Goal: Check status: Check status

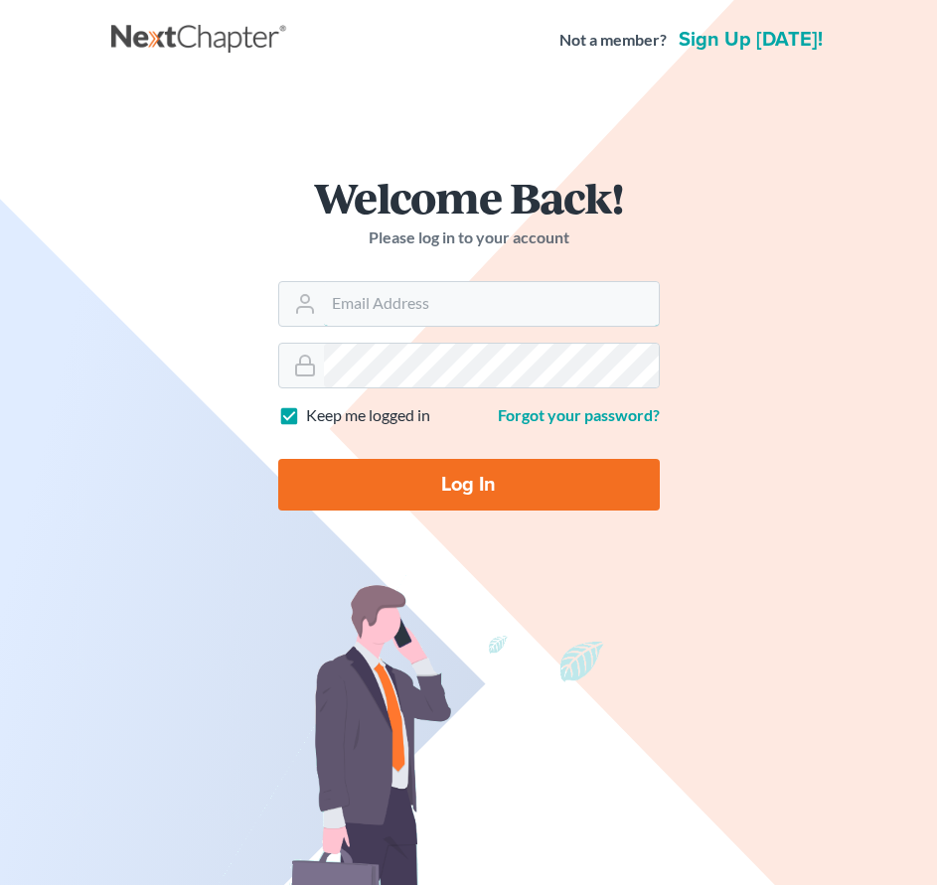
type input "[PERSON_NAME][EMAIL_ADDRESS][DOMAIN_NAME]"
drag, startPoint x: 0, startPoint y: 0, endPoint x: 392, endPoint y: 488, distance: 625.6
click at [392, 488] on input "Log In" at bounding box center [469, 485] width 382 height 52
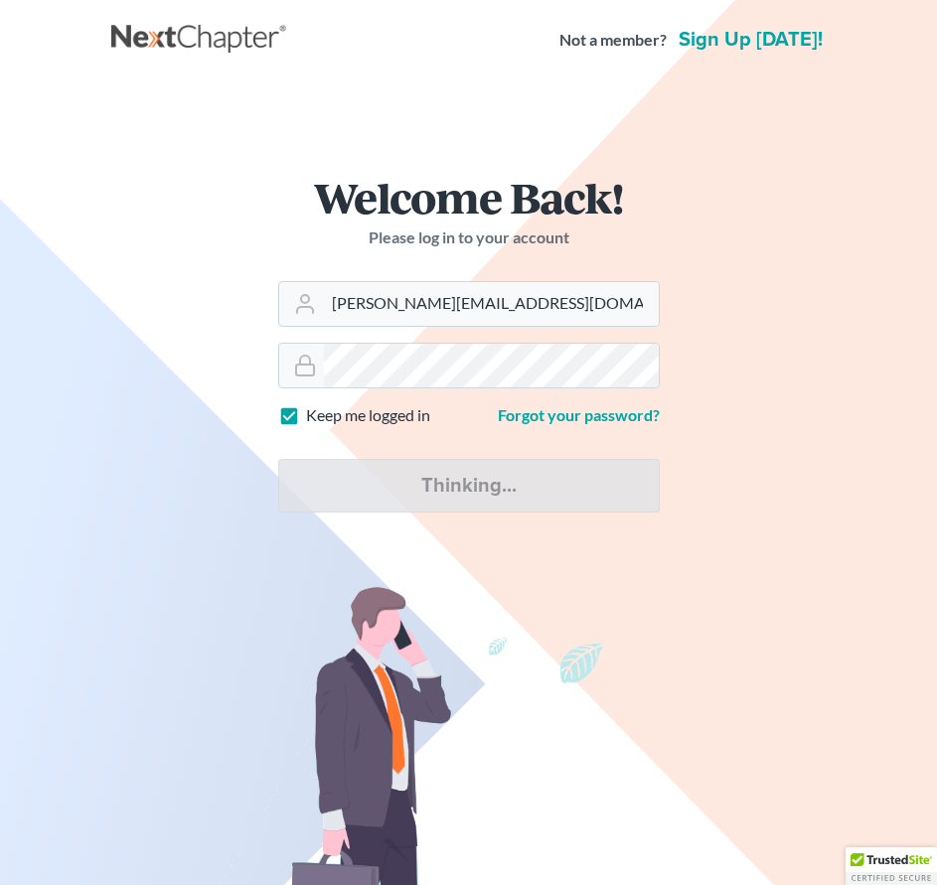
type input "Thinking..."
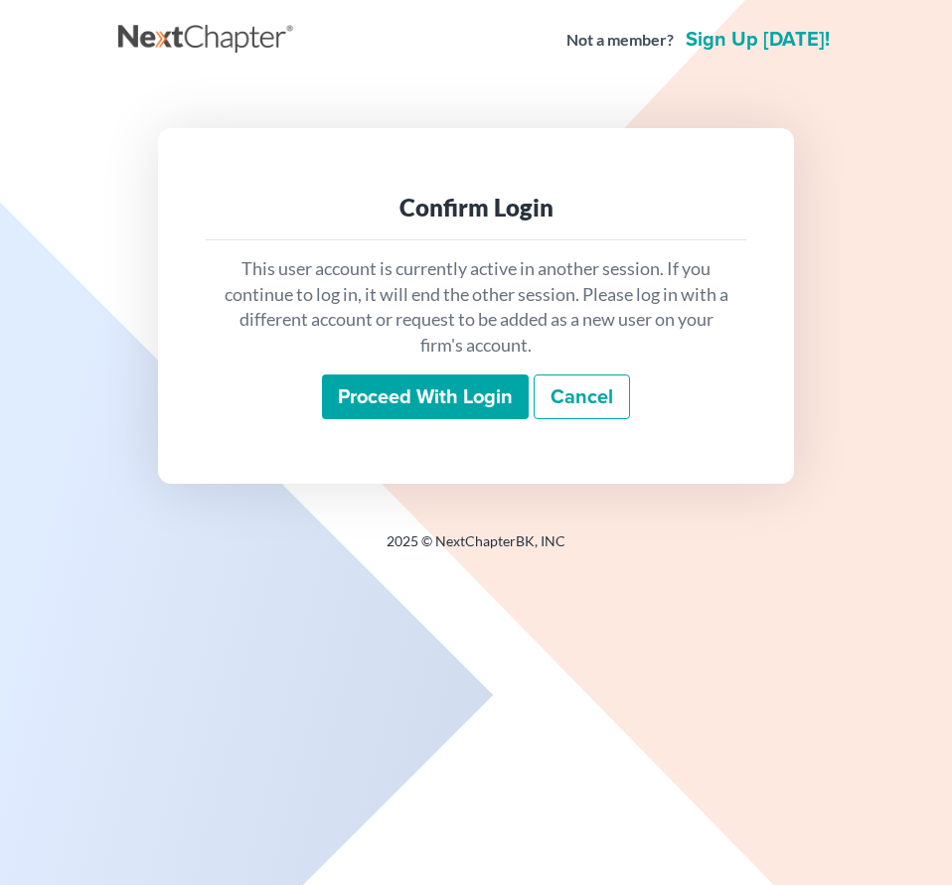
click at [428, 396] on input "Proceed with login" at bounding box center [425, 398] width 207 height 46
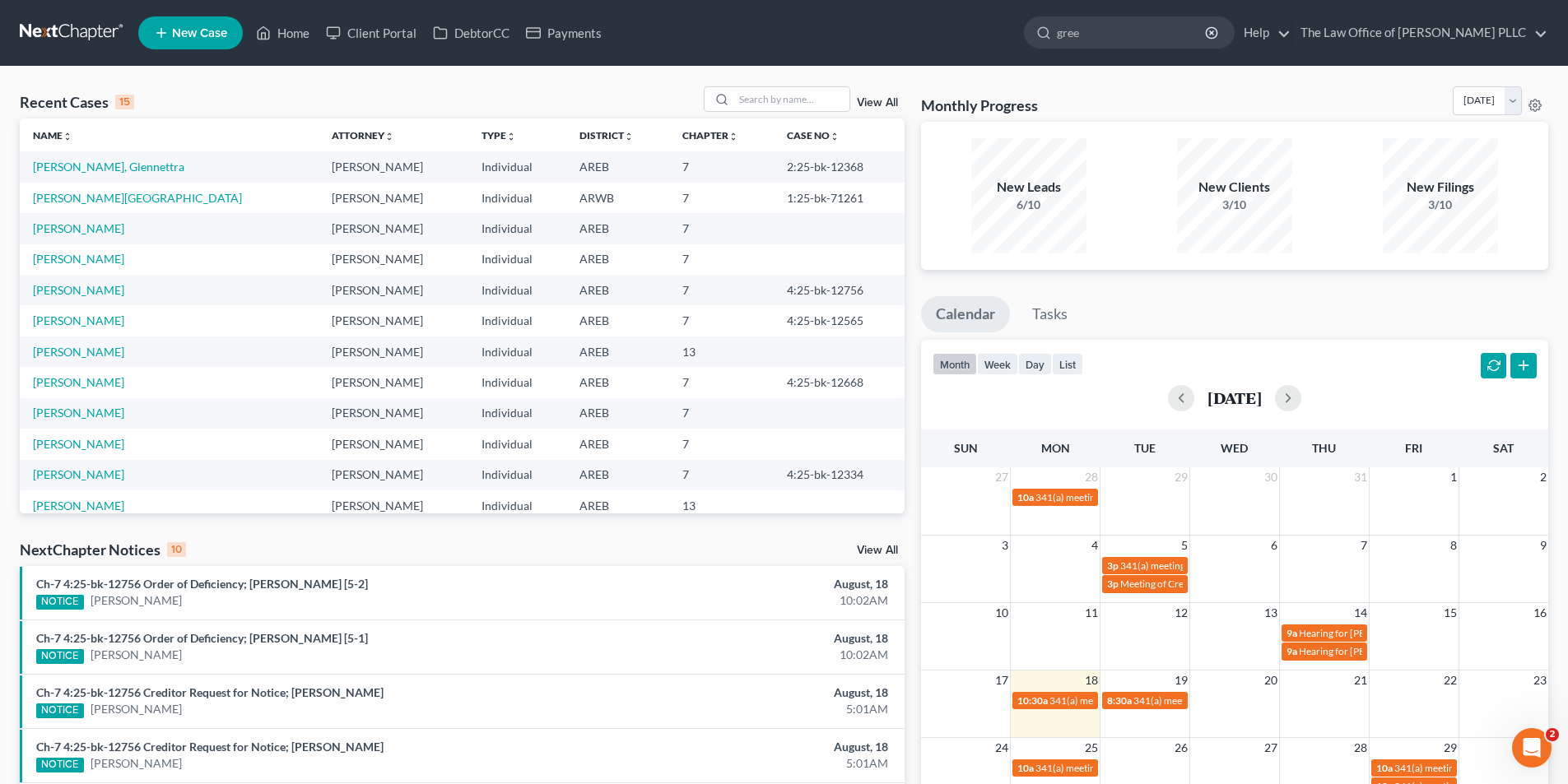
type input "green"
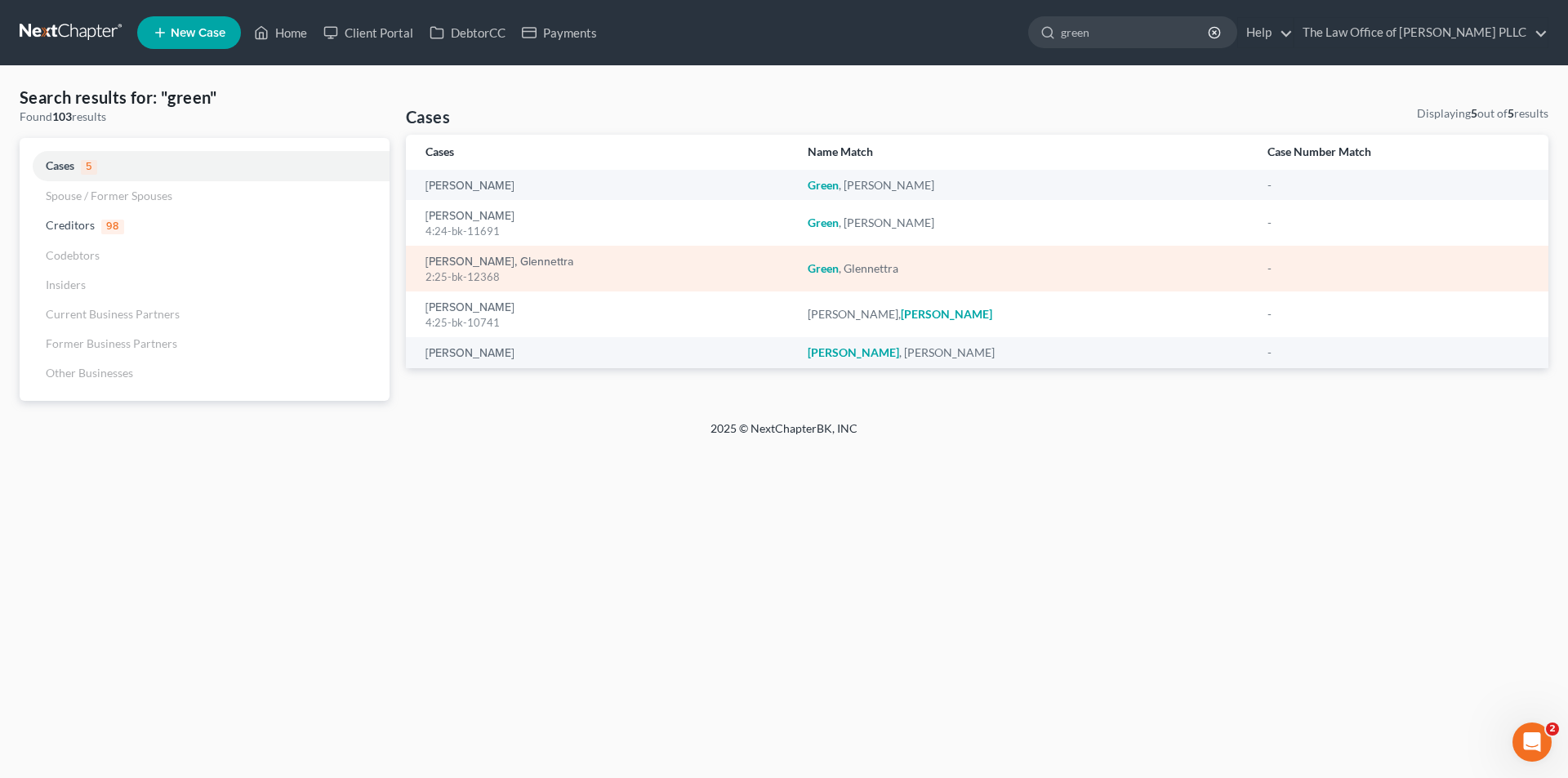
click at [416, 263] on td "Green, Glennettra 2:25-bk-12368" at bounding box center [600, 269] width 389 height 46
click at [446, 271] on div "2:25-bk-12368" at bounding box center [603, 277] width 356 height 16
click at [457, 263] on link "Green, Glennettra" at bounding box center [500, 262] width 148 height 12
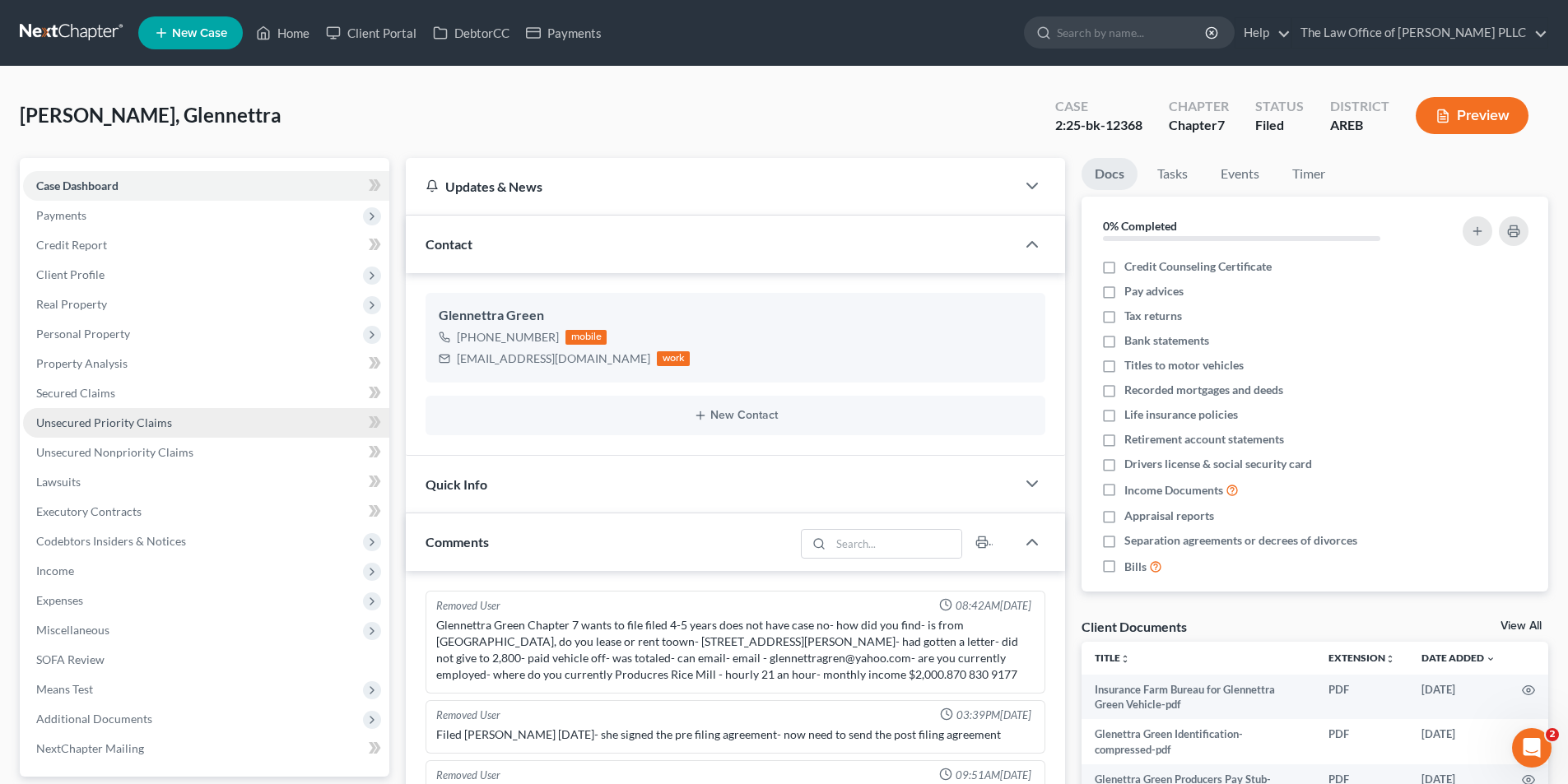
scroll to position [5238, 0]
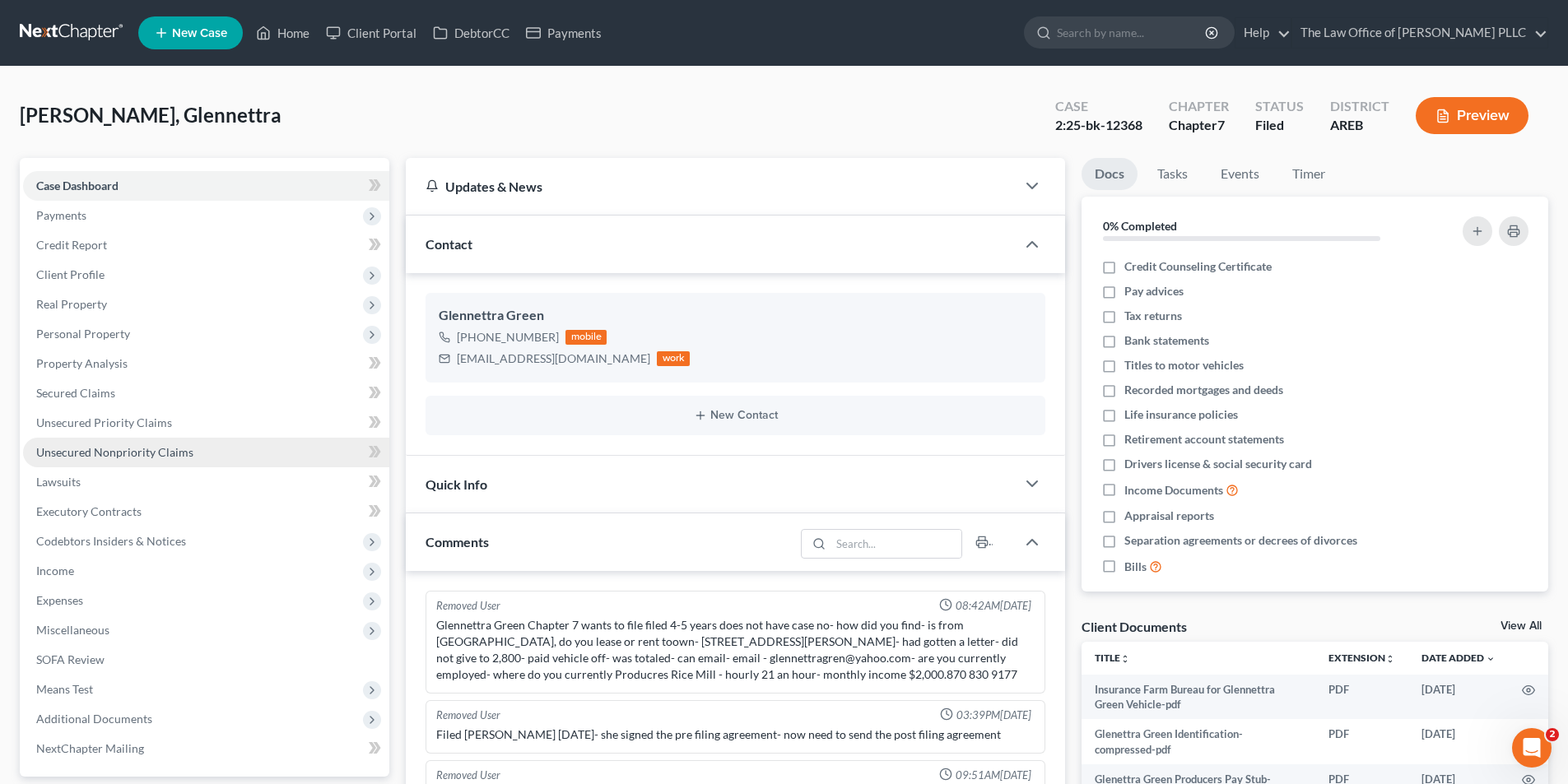
click at [108, 449] on span "Unsecured Nonpriority Claims" at bounding box center [115, 452] width 157 height 14
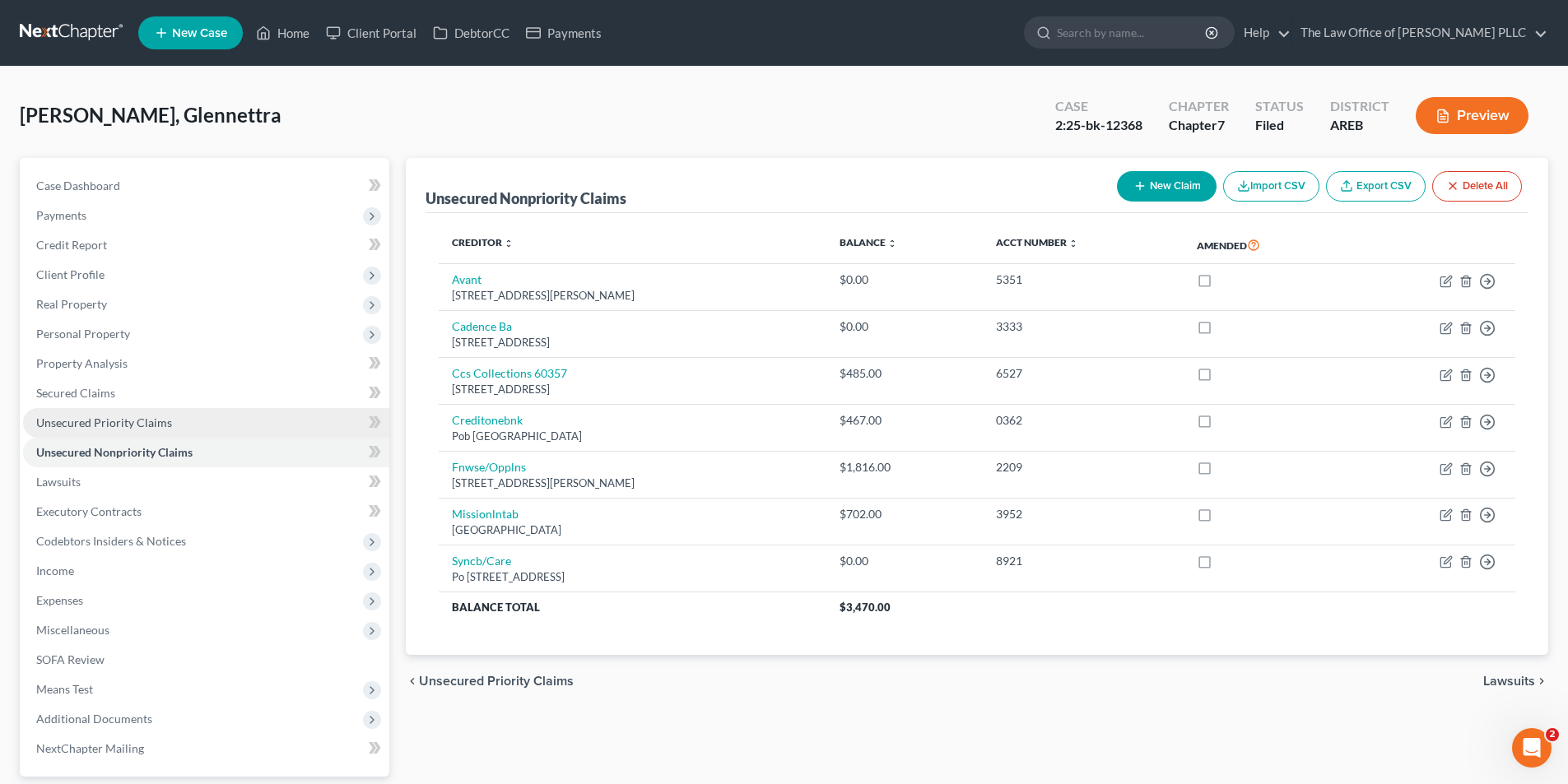
click at [138, 419] on span "Unsecured Priority Claims" at bounding box center [104, 422] width 136 height 14
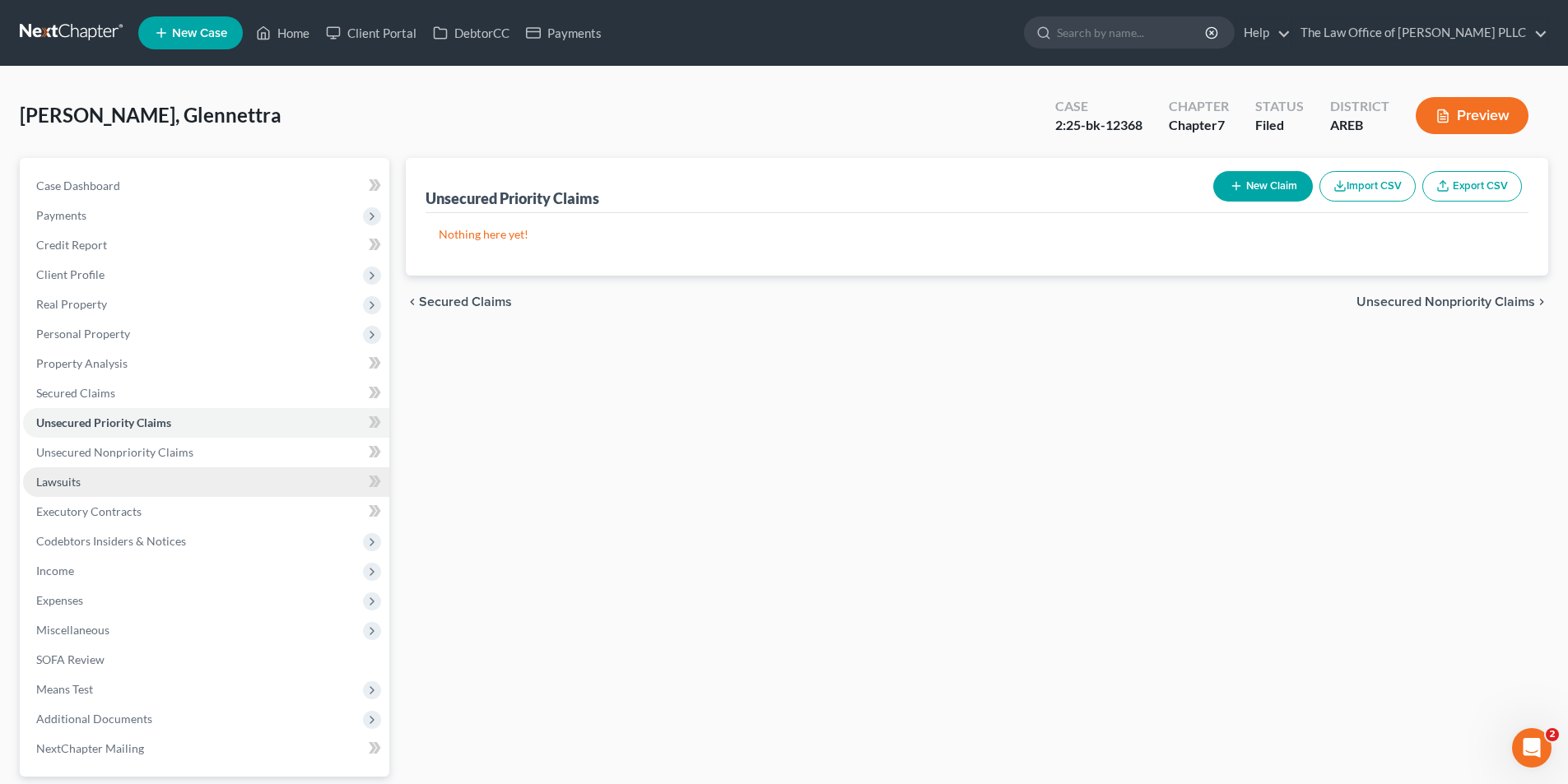
click at [144, 467] on link "Lawsuits" at bounding box center [206, 482] width 366 height 30
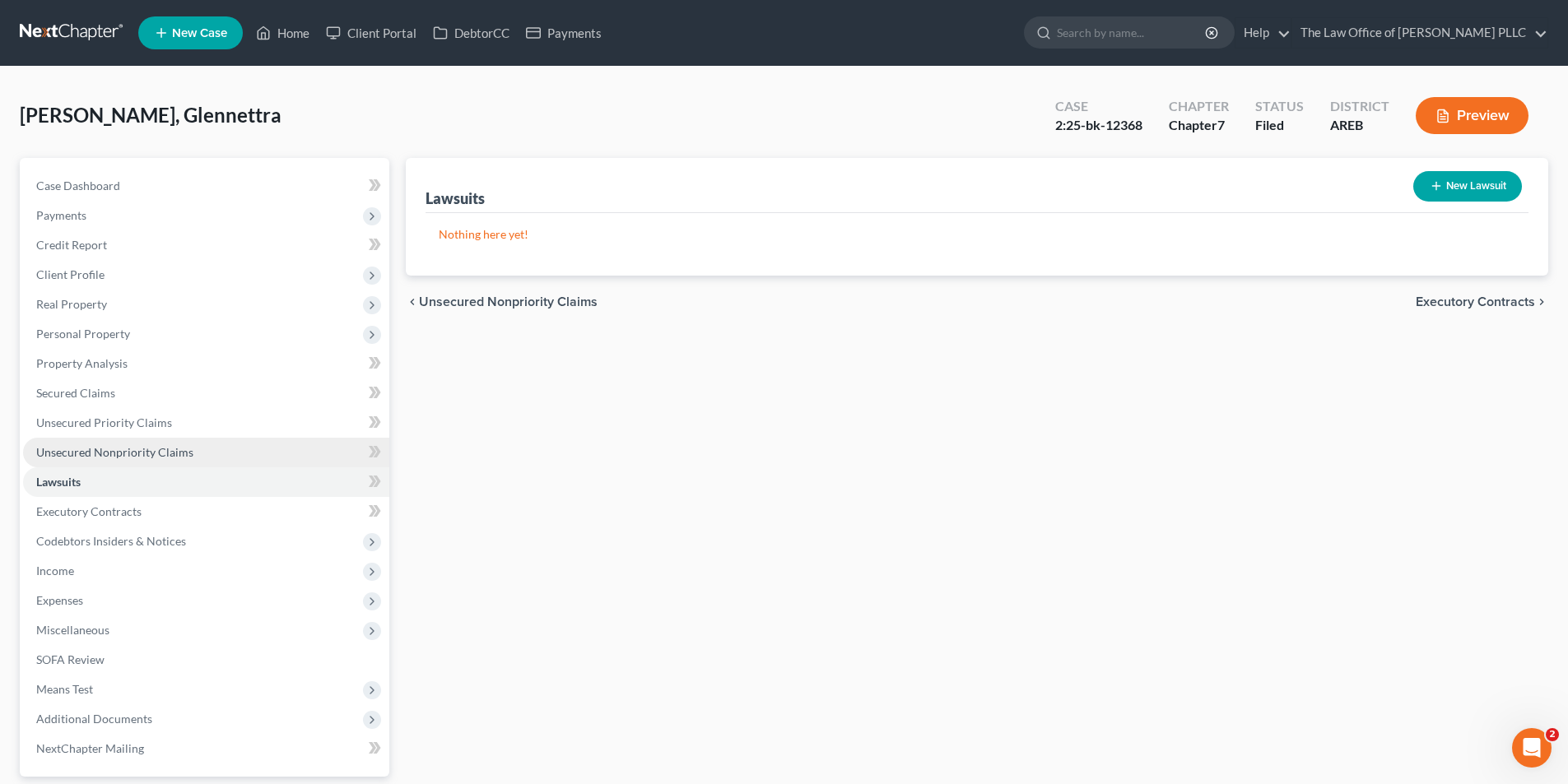
click at [152, 453] on span "Unsecured Nonpriority Claims" at bounding box center [115, 452] width 157 height 14
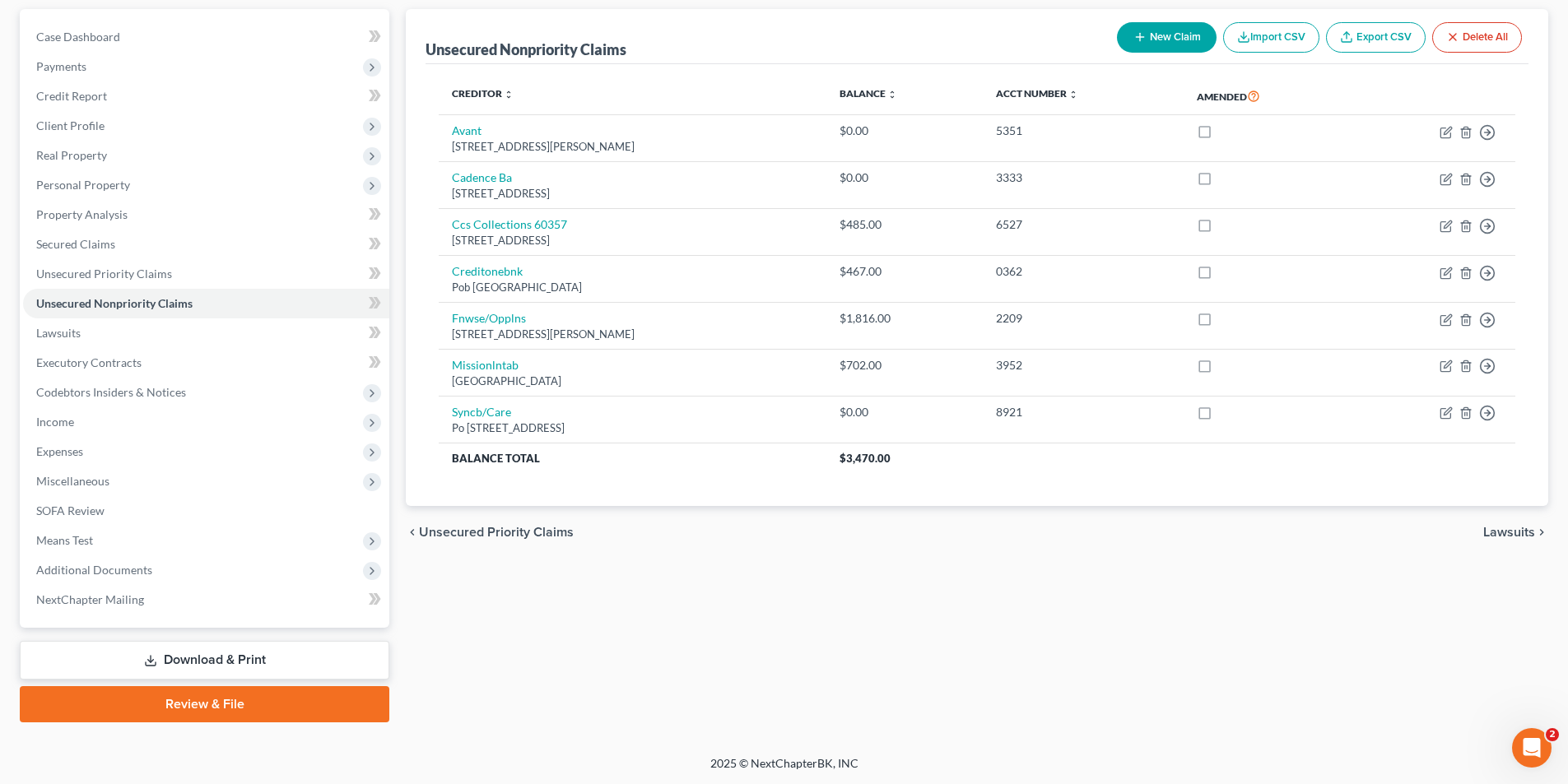
scroll to position [150, 0]
click at [123, 577] on span "Additional Documents" at bounding box center [206, 570] width 366 height 30
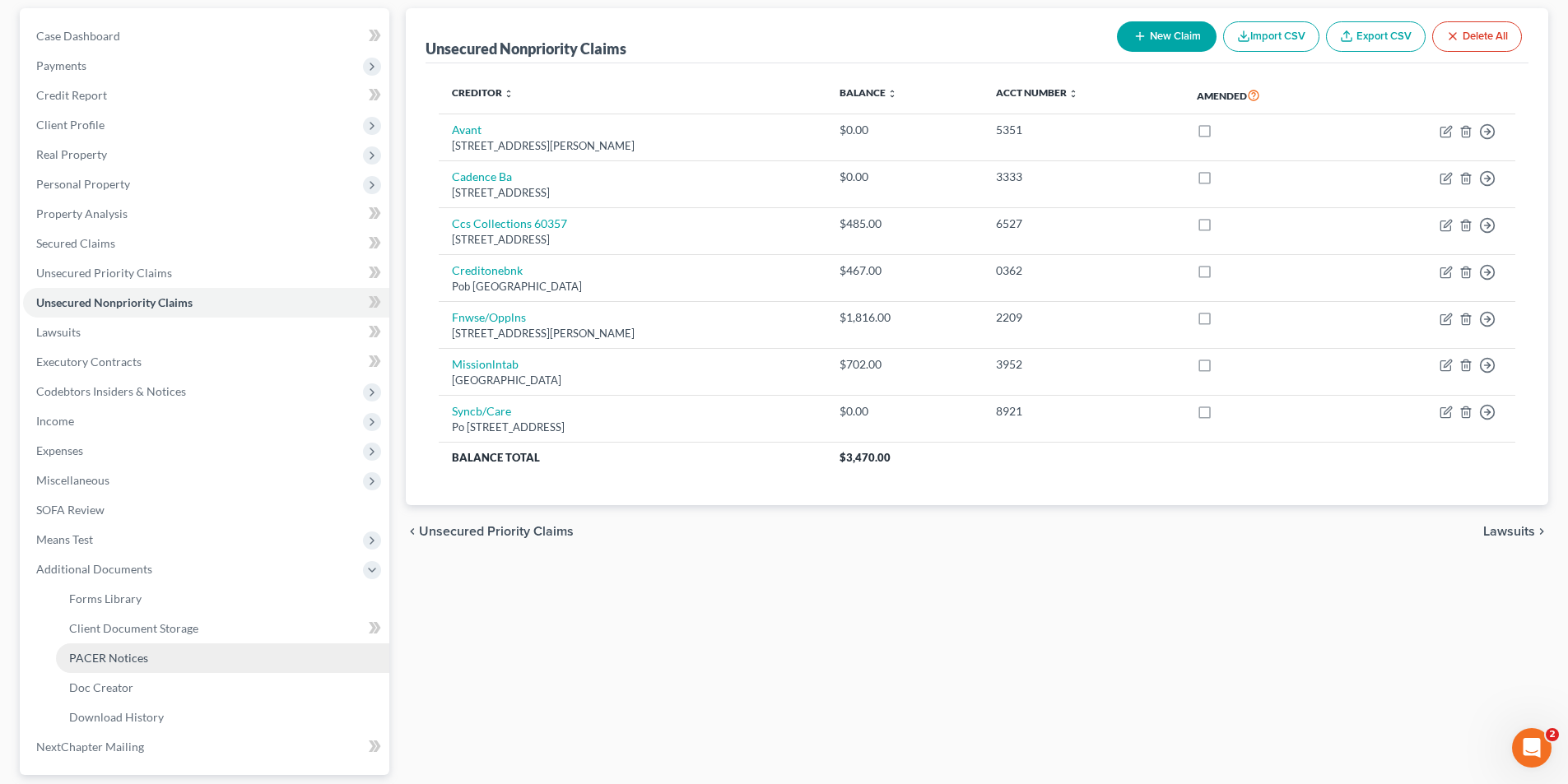
click at [121, 661] on span "PACER Notices" at bounding box center [108, 657] width 79 height 14
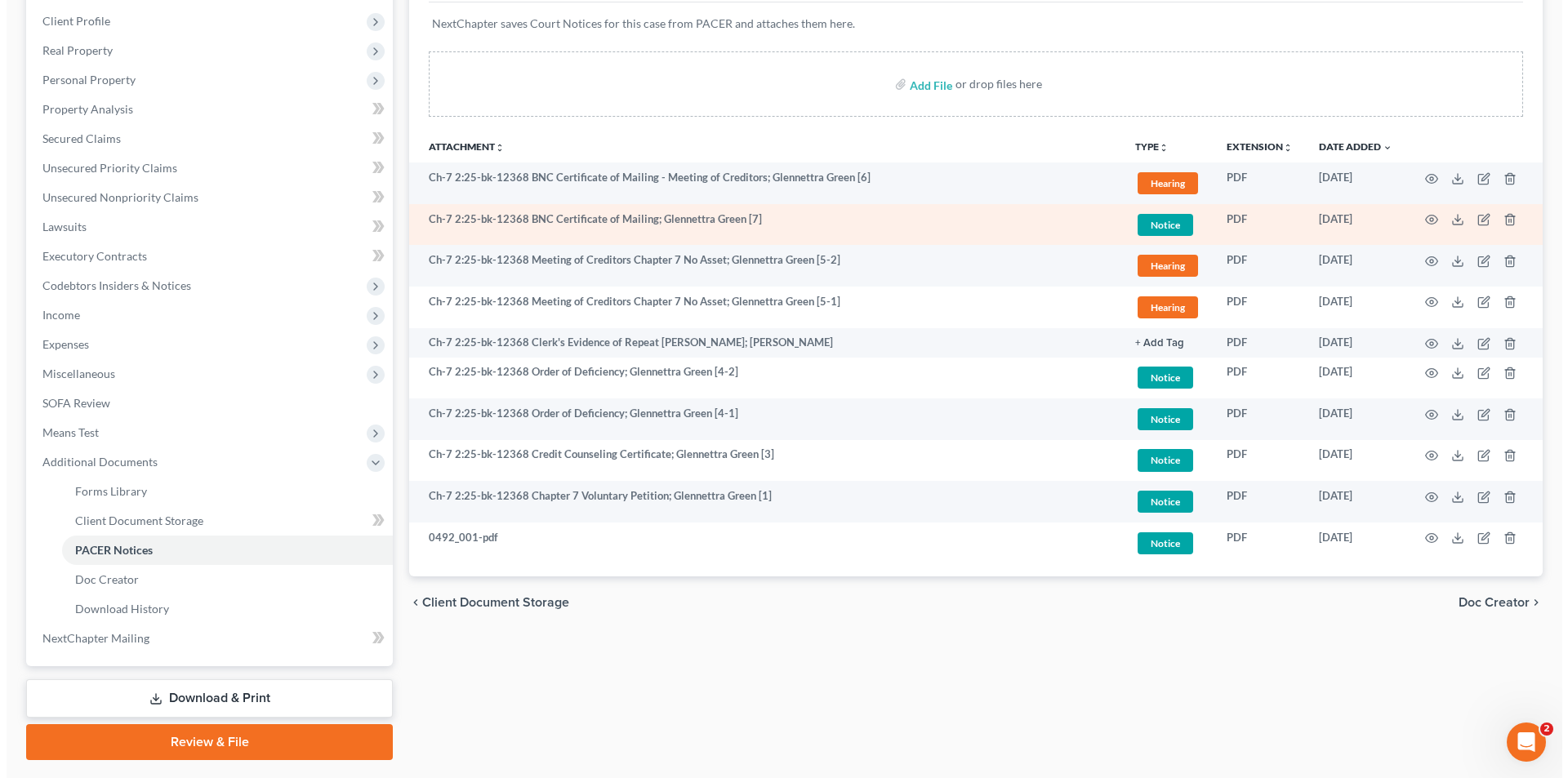
scroll to position [214, 0]
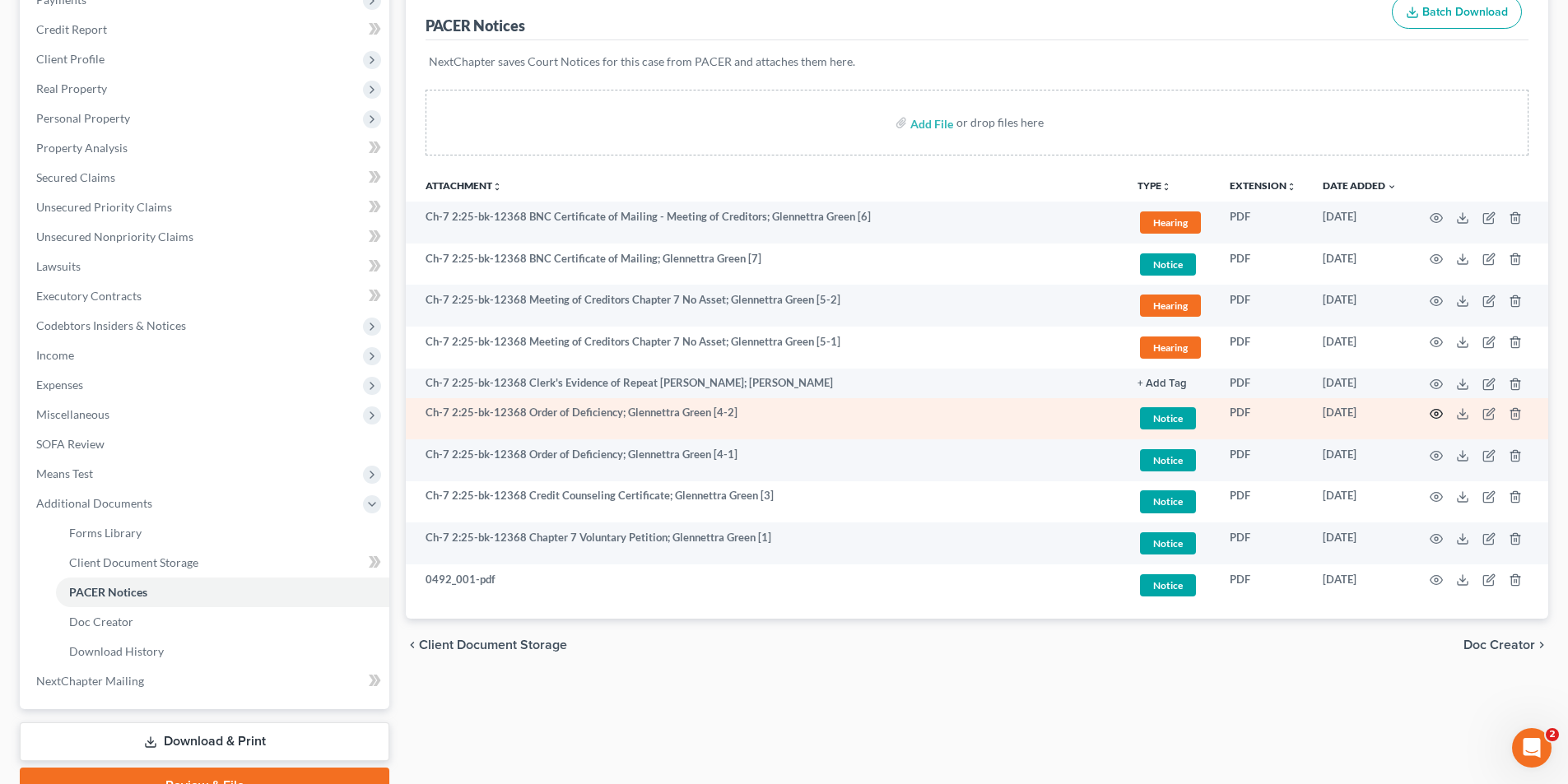
click at [1430, 417] on icon "button" at bounding box center [1436, 414] width 13 height 13
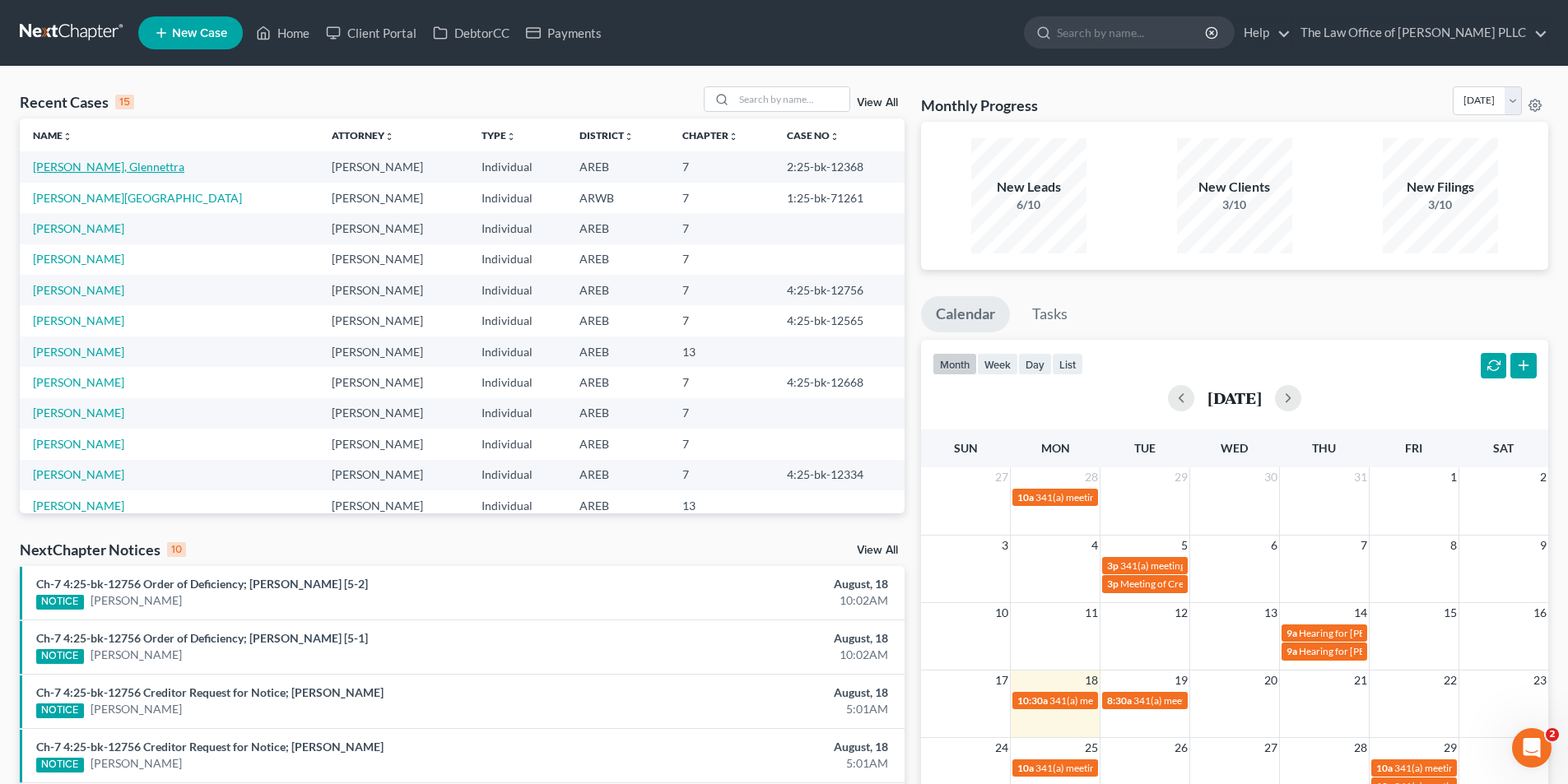
click at [112, 166] on link "Green, Glennettra" at bounding box center [109, 166] width 152 height 14
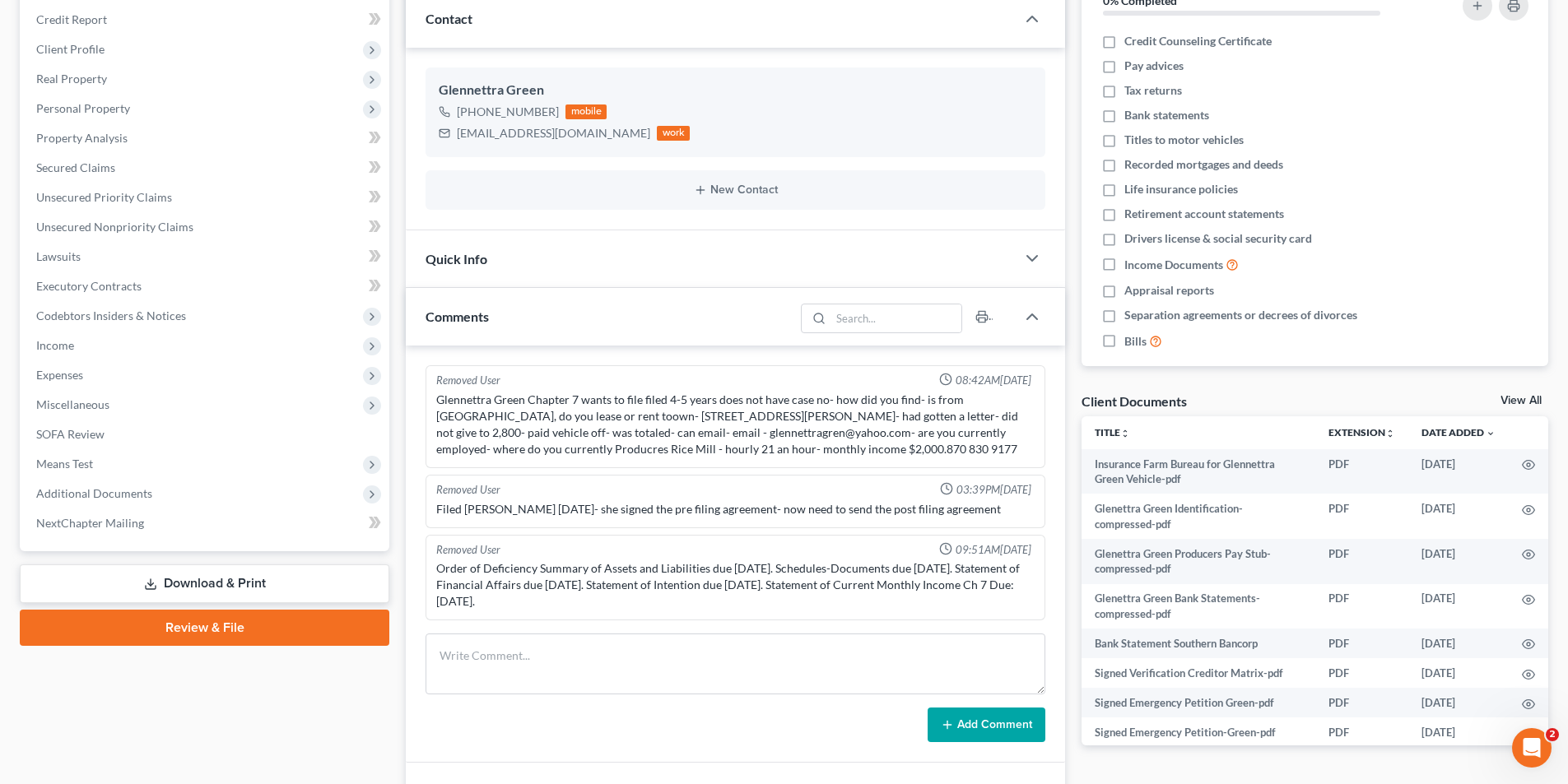
scroll to position [247, 0]
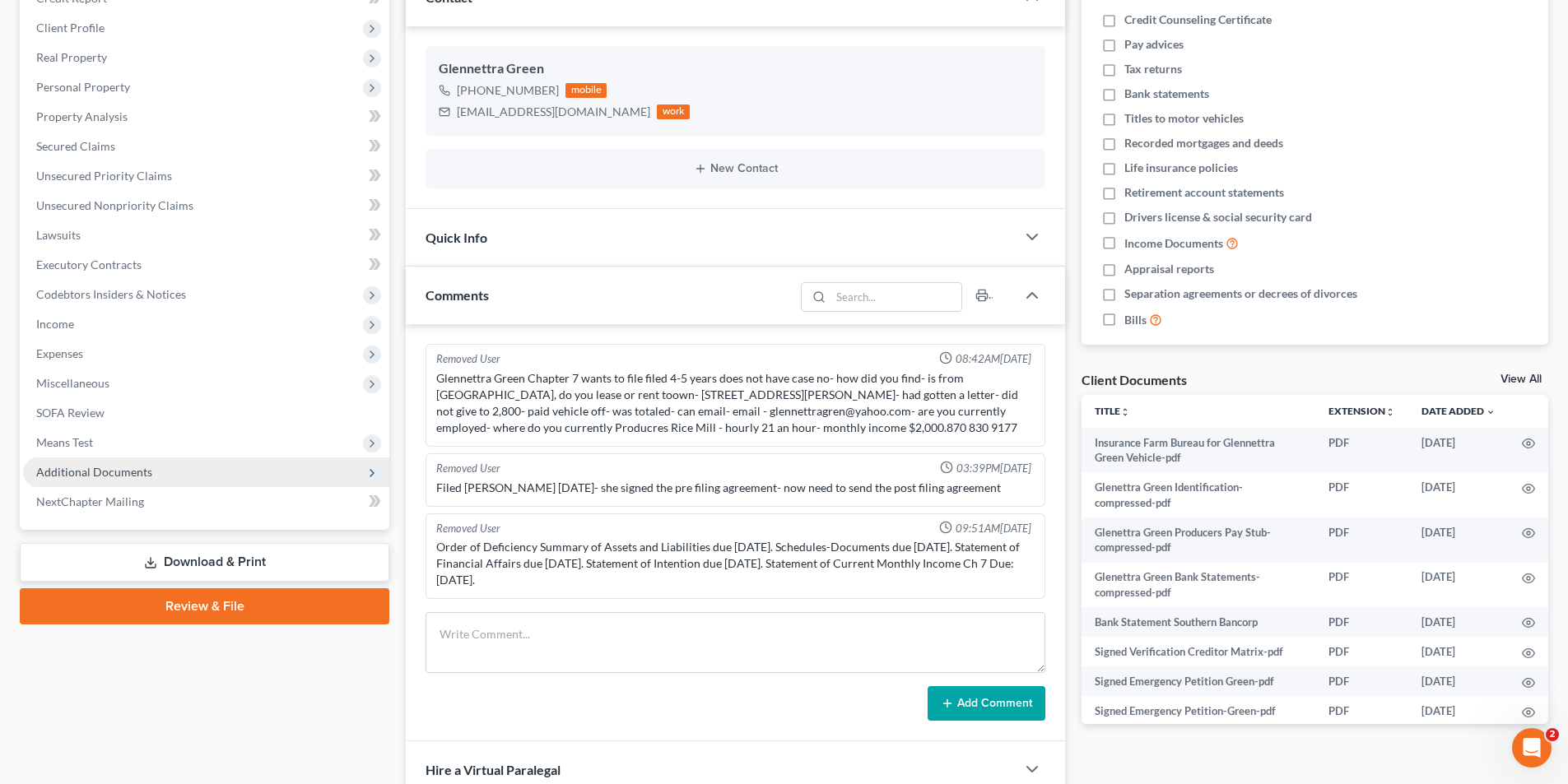
click at [85, 476] on span "Additional Documents" at bounding box center [94, 471] width 116 height 14
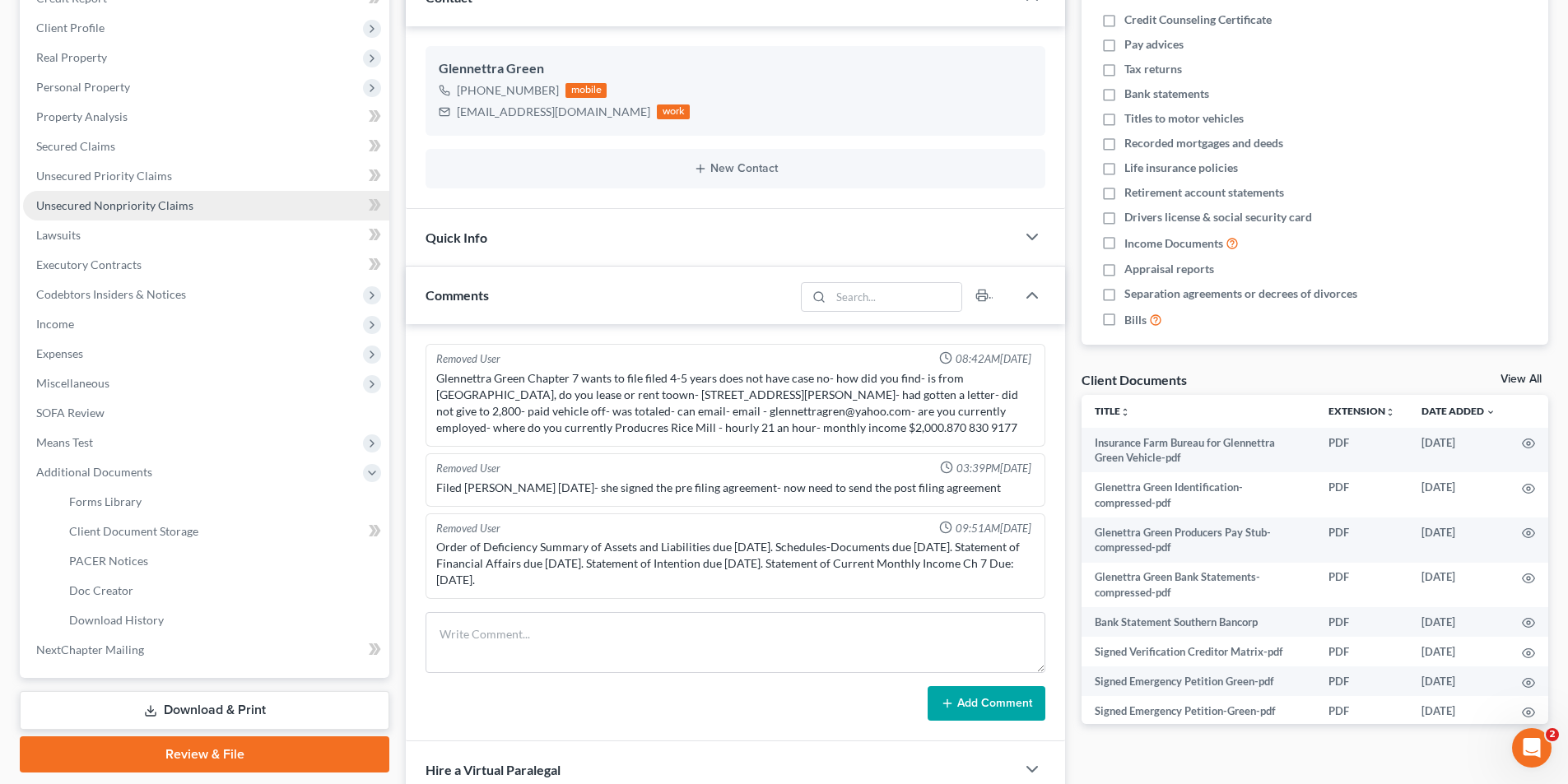
click at [95, 204] on span "Unsecured Nonpriority Claims" at bounding box center [115, 204] width 157 height 14
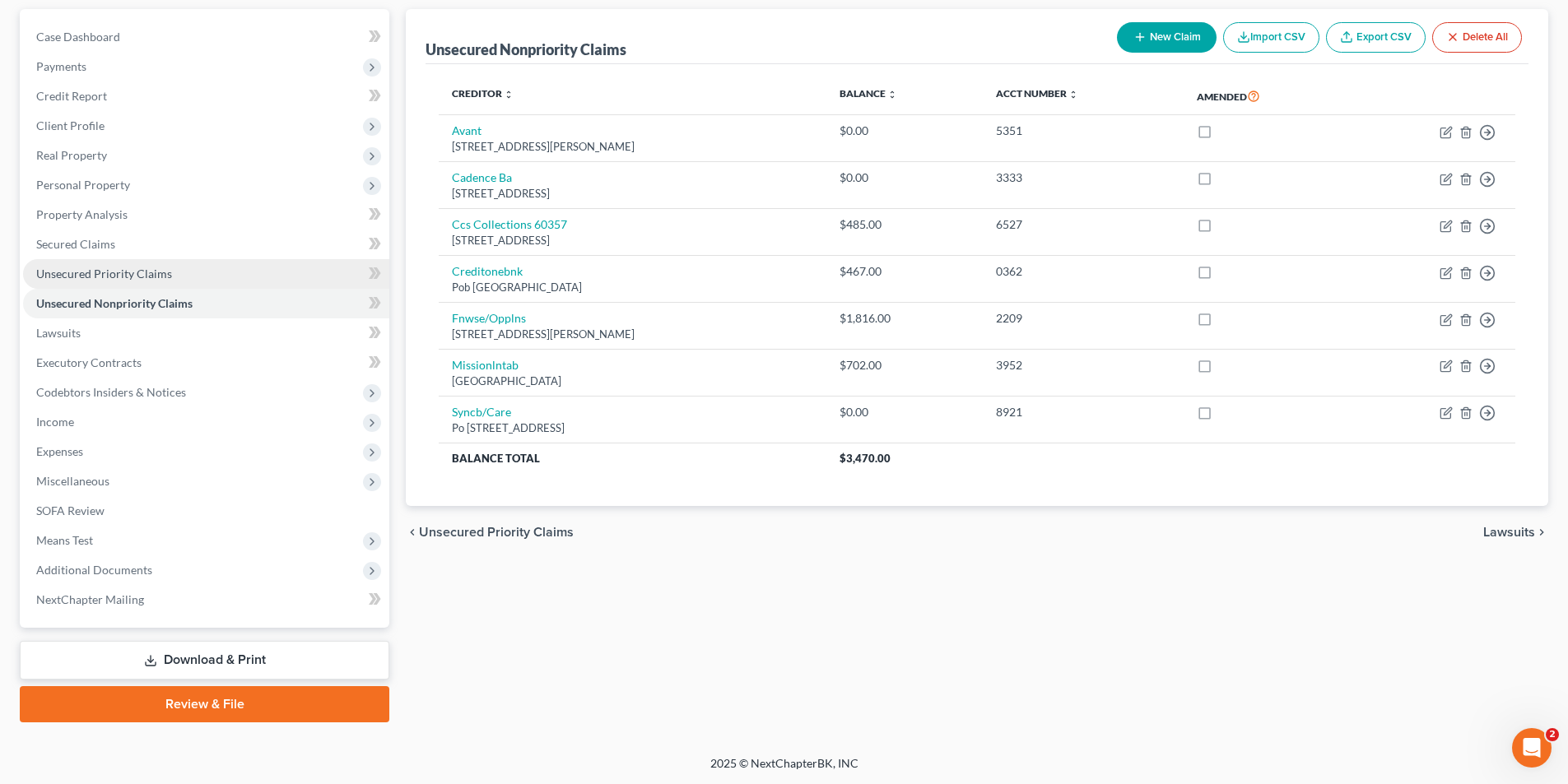
scroll to position [150, 0]
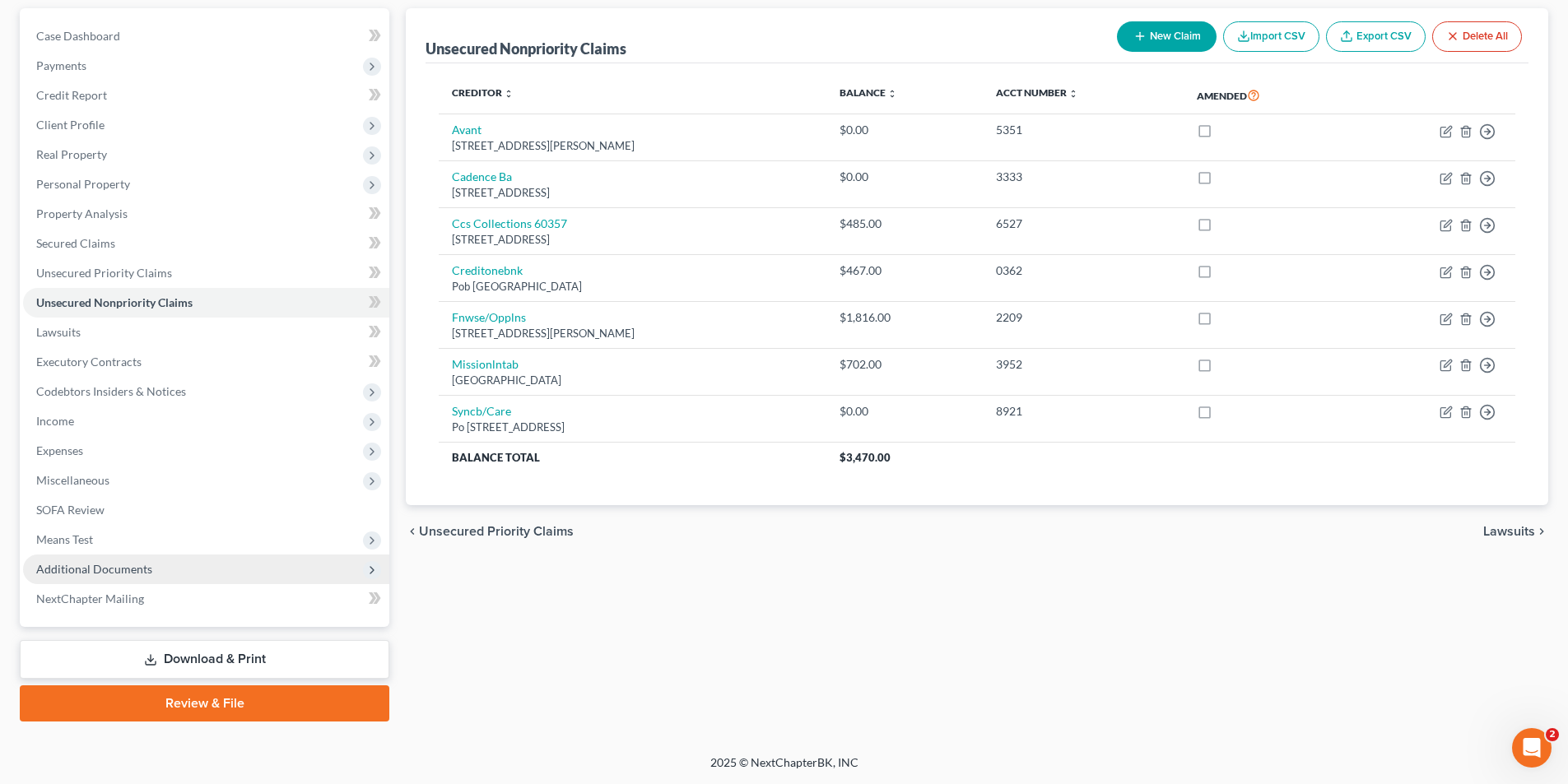
click at [93, 558] on span "Additional Documents" at bounding box center [206, 570] width 366 height 30
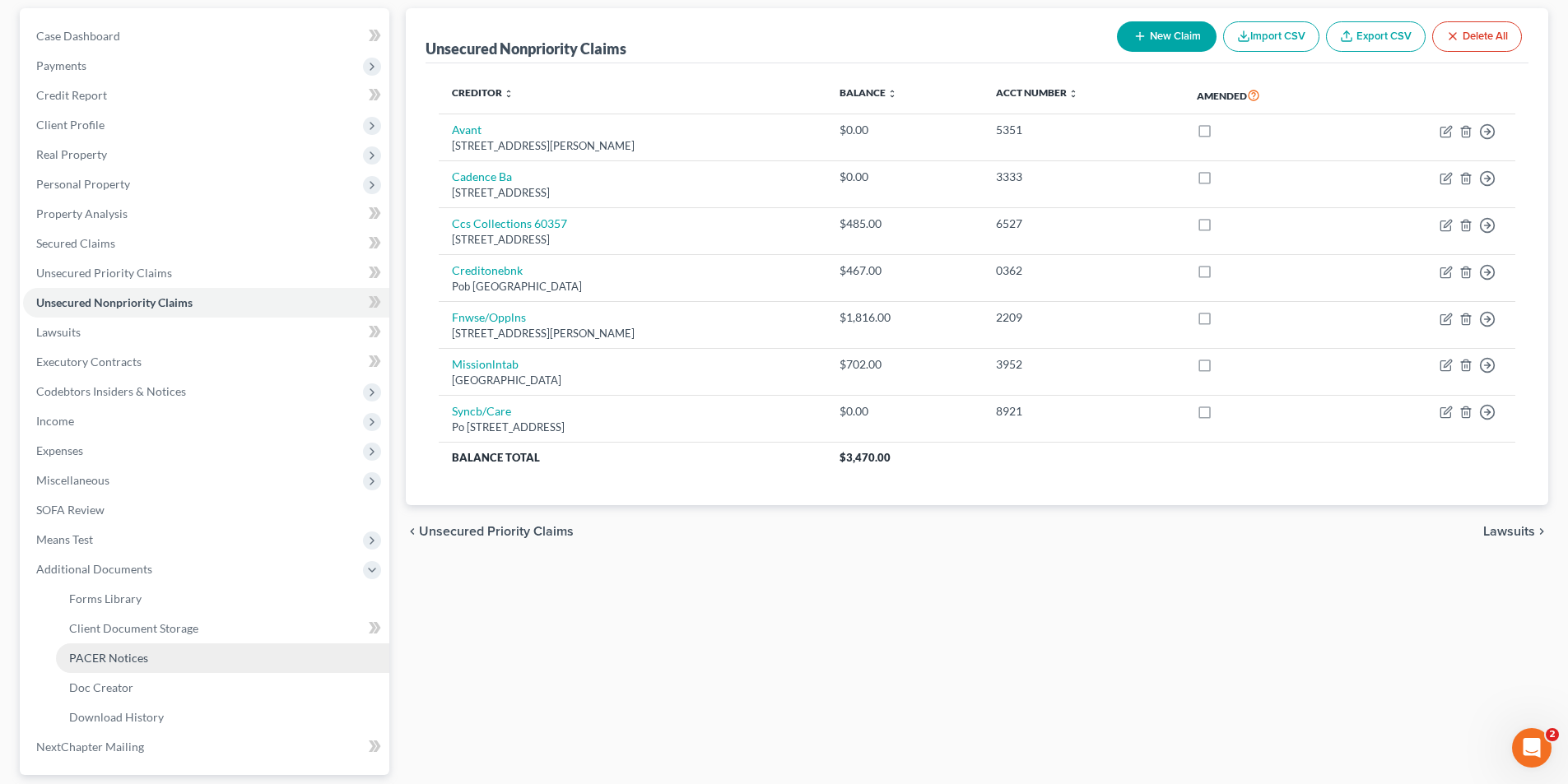
click at [145, 661] on span "PACER Notices" at bounding box center [108, 657] width 79 height 14
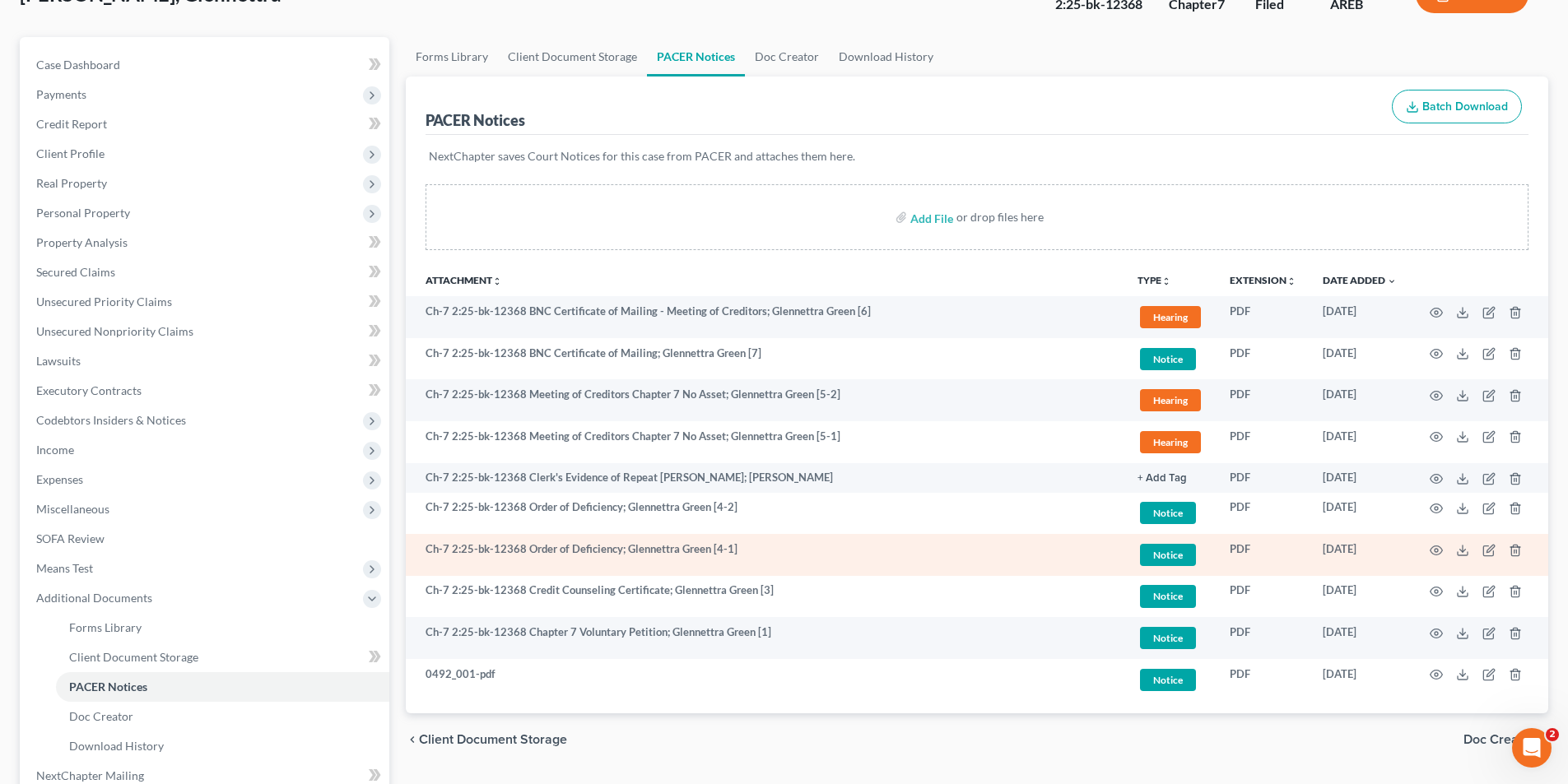
scroll to position [165, 0]
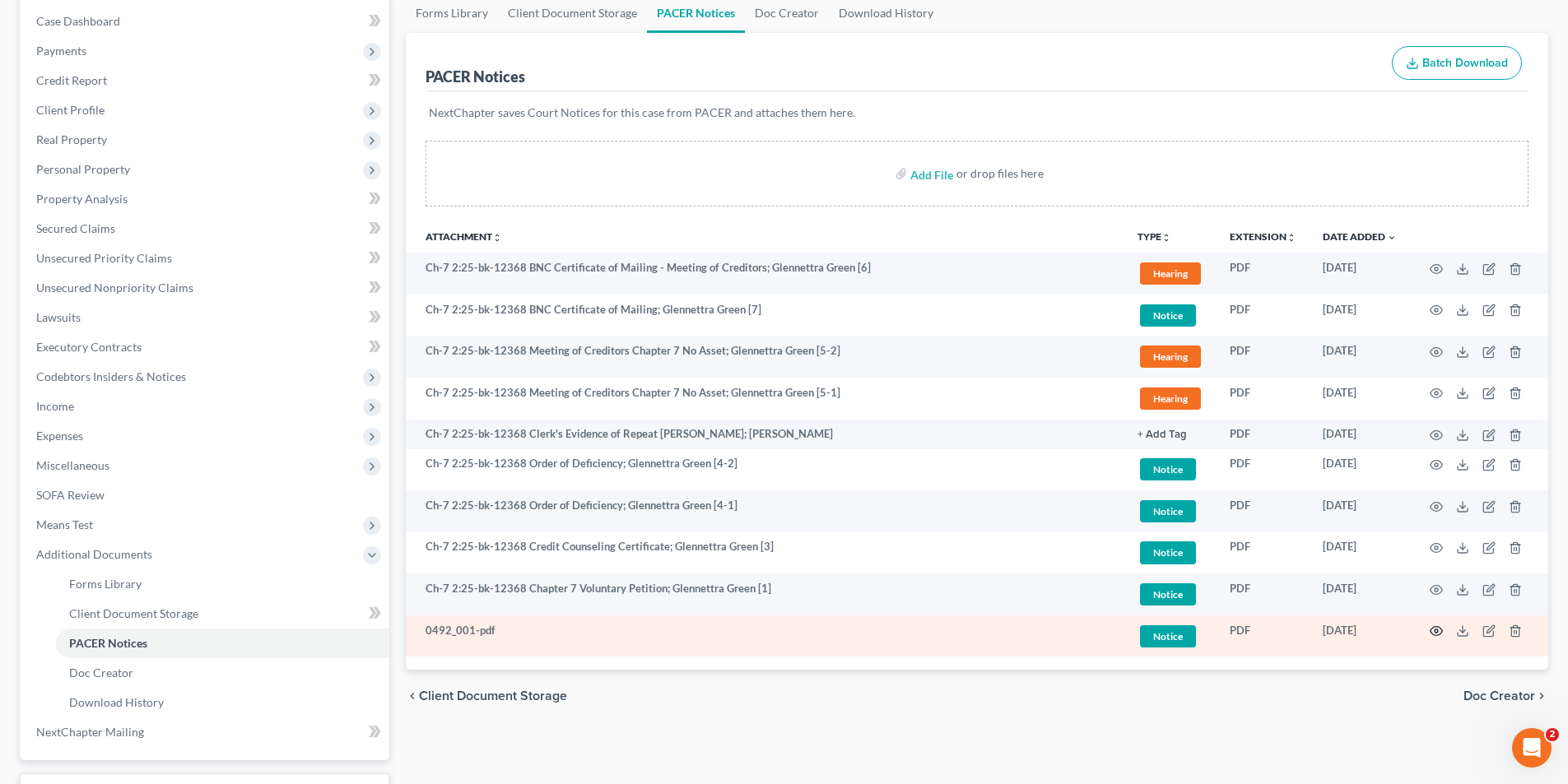
click at [1432, 632] on icon "button" at bounding box center [1436, 631] width 13 height 13
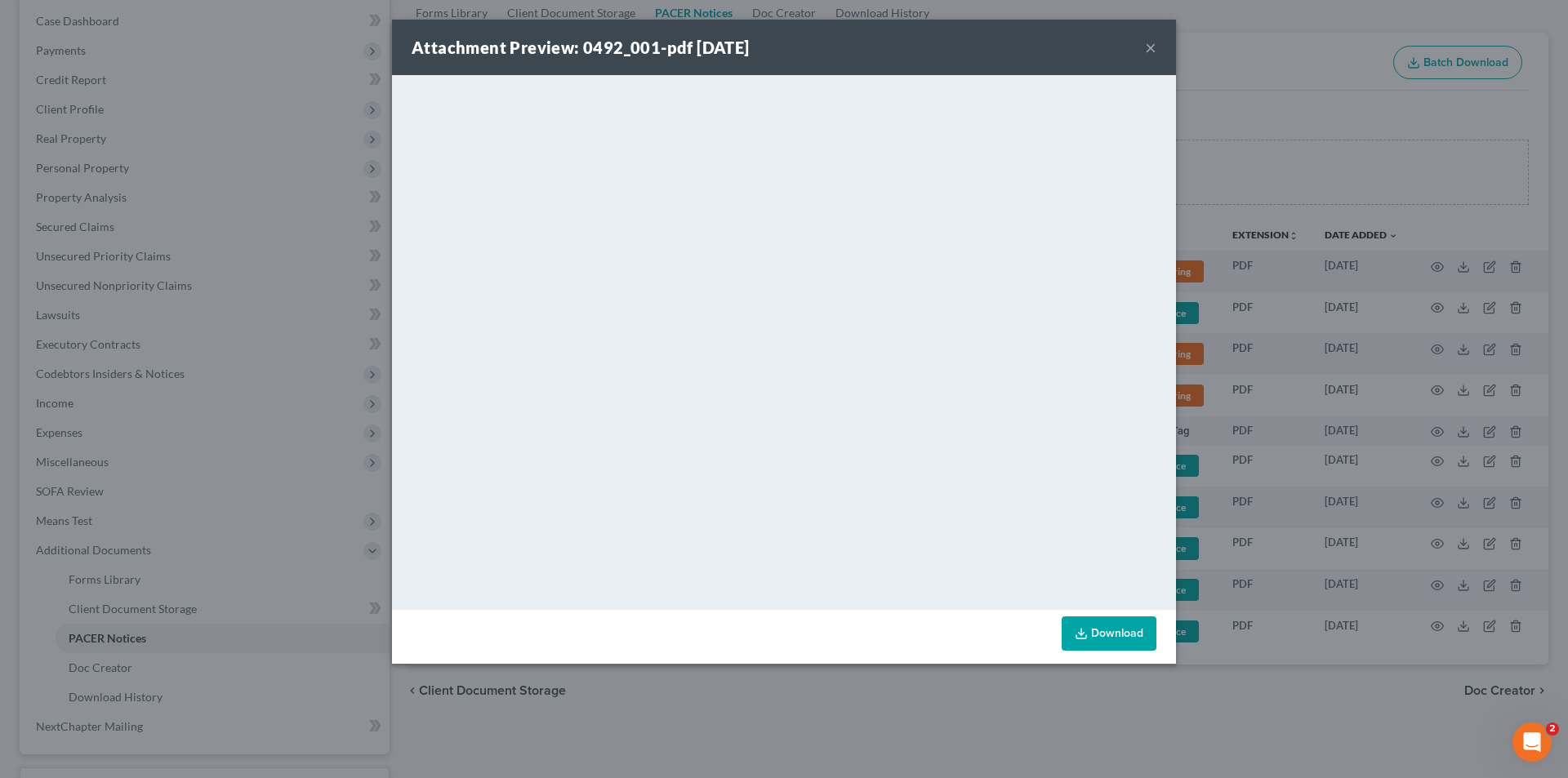
click at [1145, 44] on div "Attachment Preview: 0492_001-pdf 03/05/2025 ×" at bounding box center [784, 48] width 784 height 56
click at [1154, 47] on button "×" at bounding box center [1151, 48] width 12 height 20
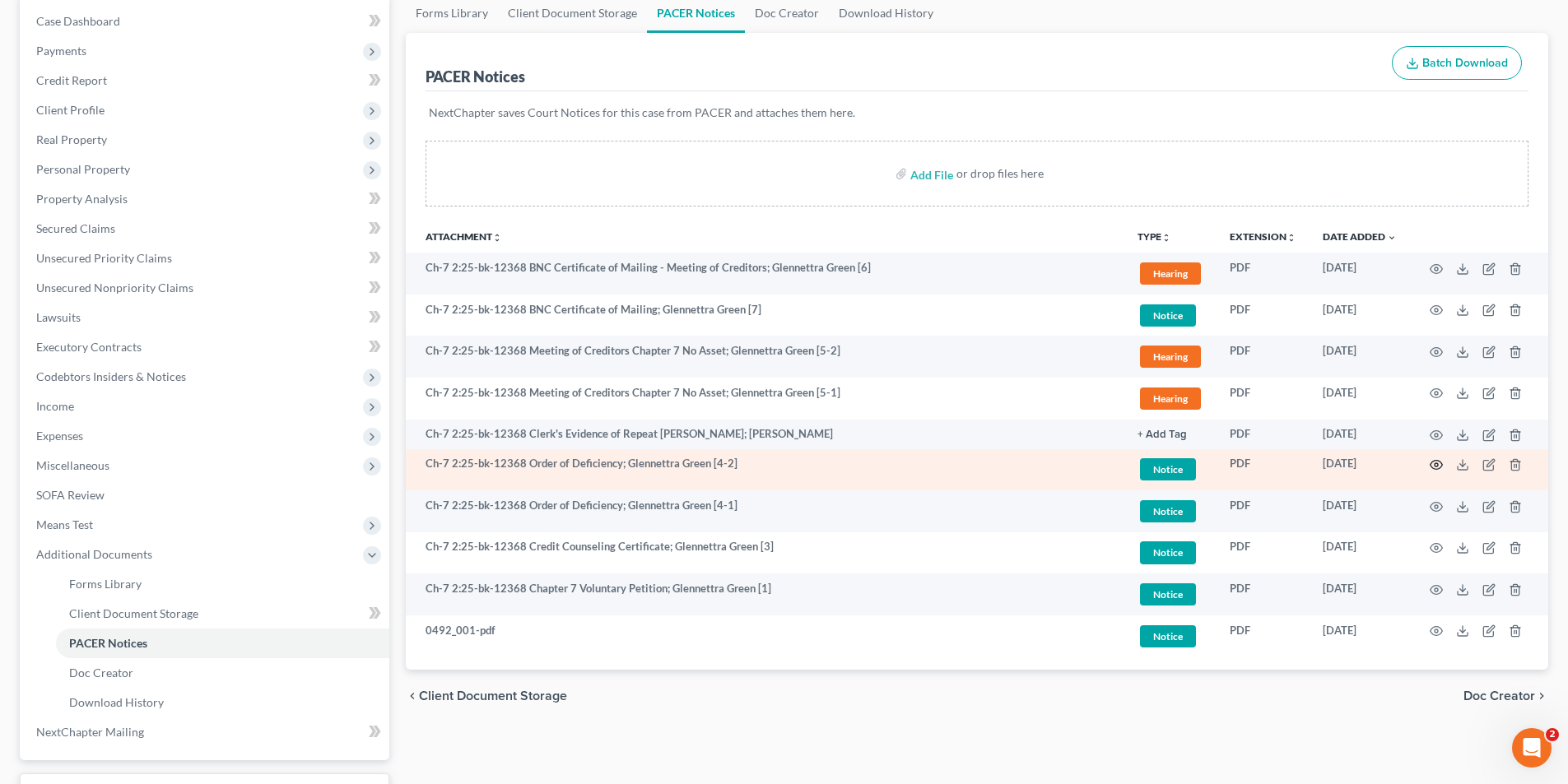
click at [1430, 464] on icon "button" at bounding box center [1436, 464] width 12 height 9
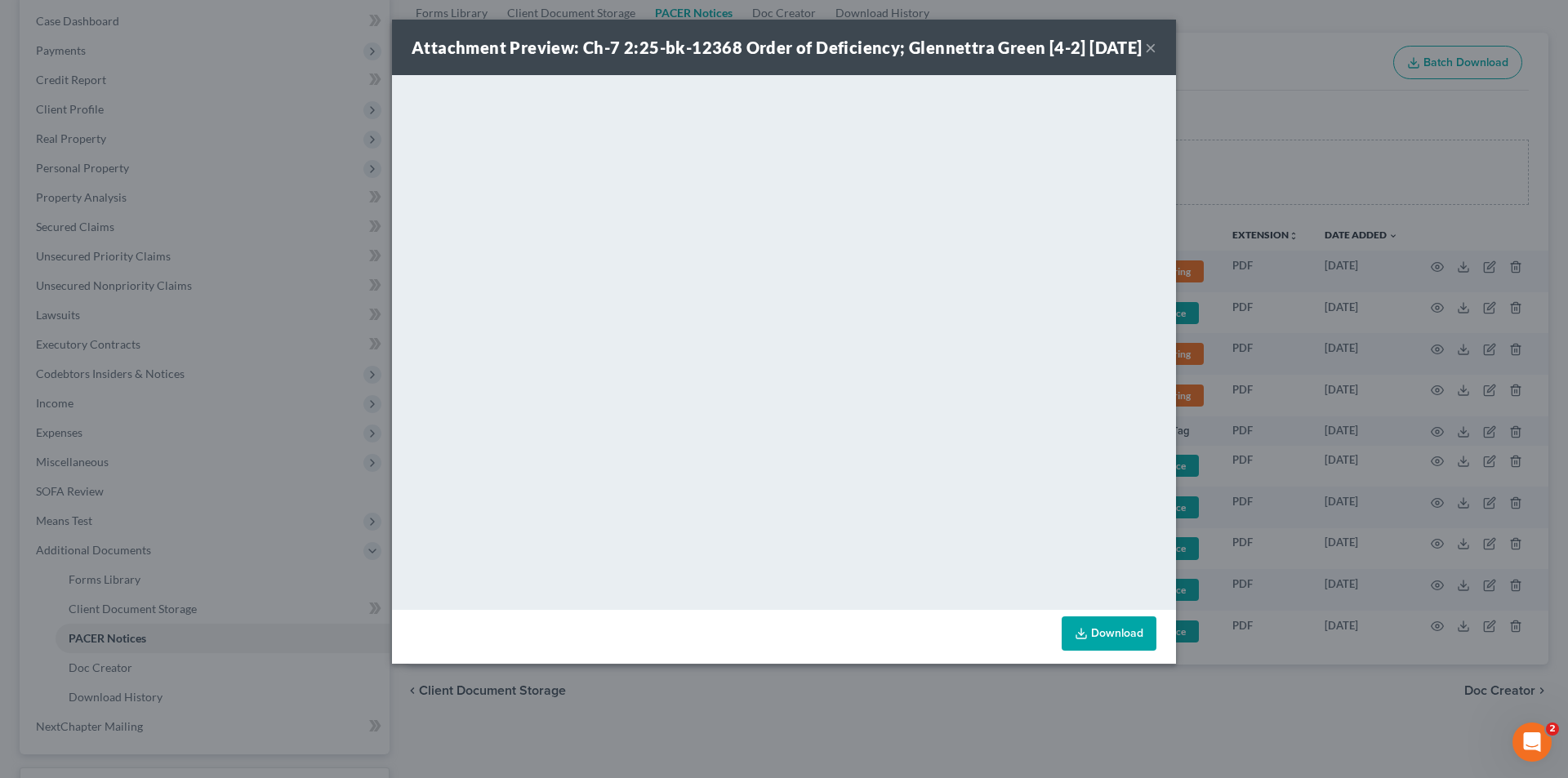
click at [1151, 58] on button "×" at bounding box center [1151, 48] width 12 height 20
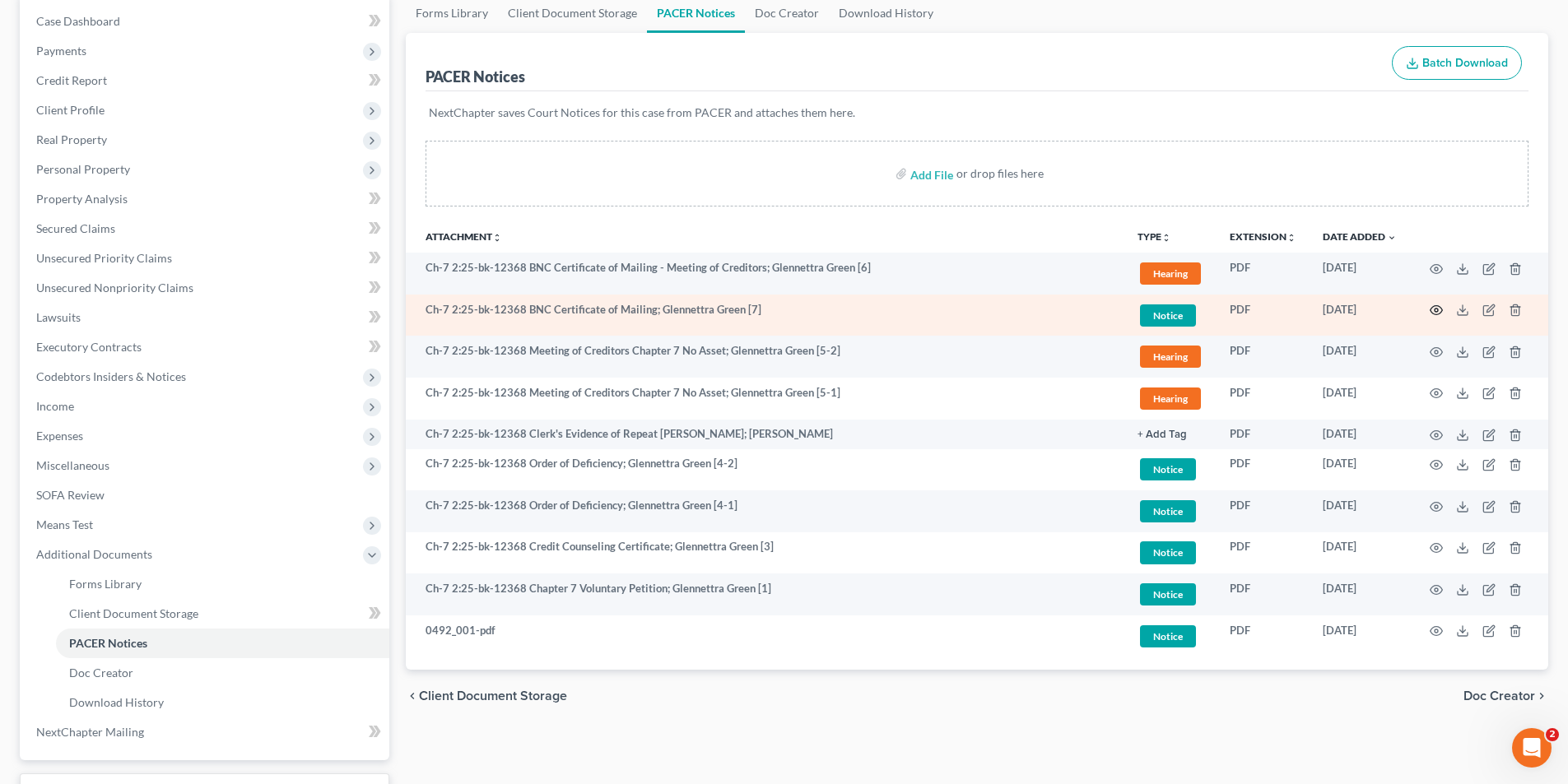
click at [1435, 315] on icon "button" at bounding box center [1436, 310] width 12 height 9
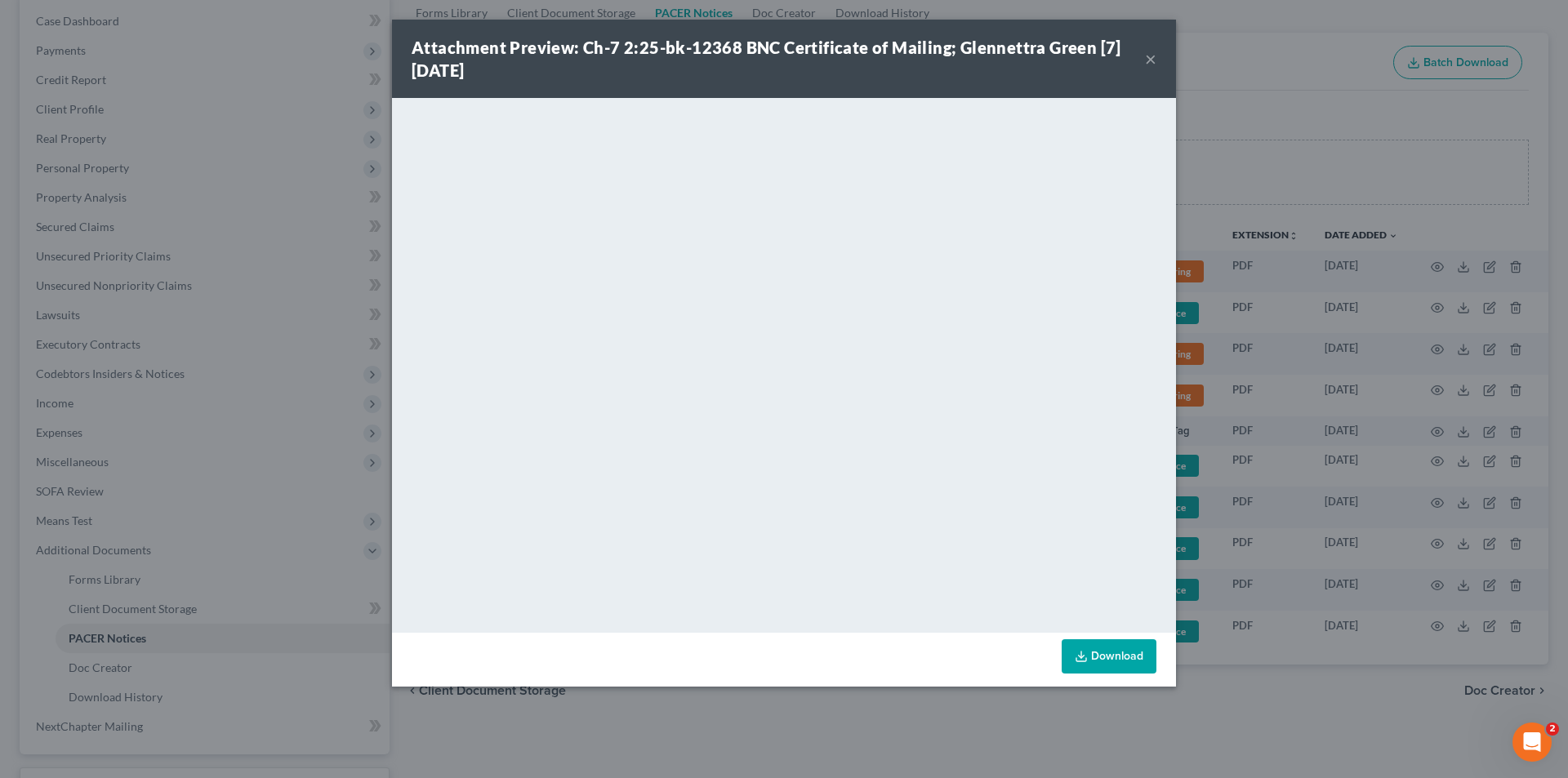
click at [1146, 58] on button "×" at bounding box center [1151, 59] width 12 height 20
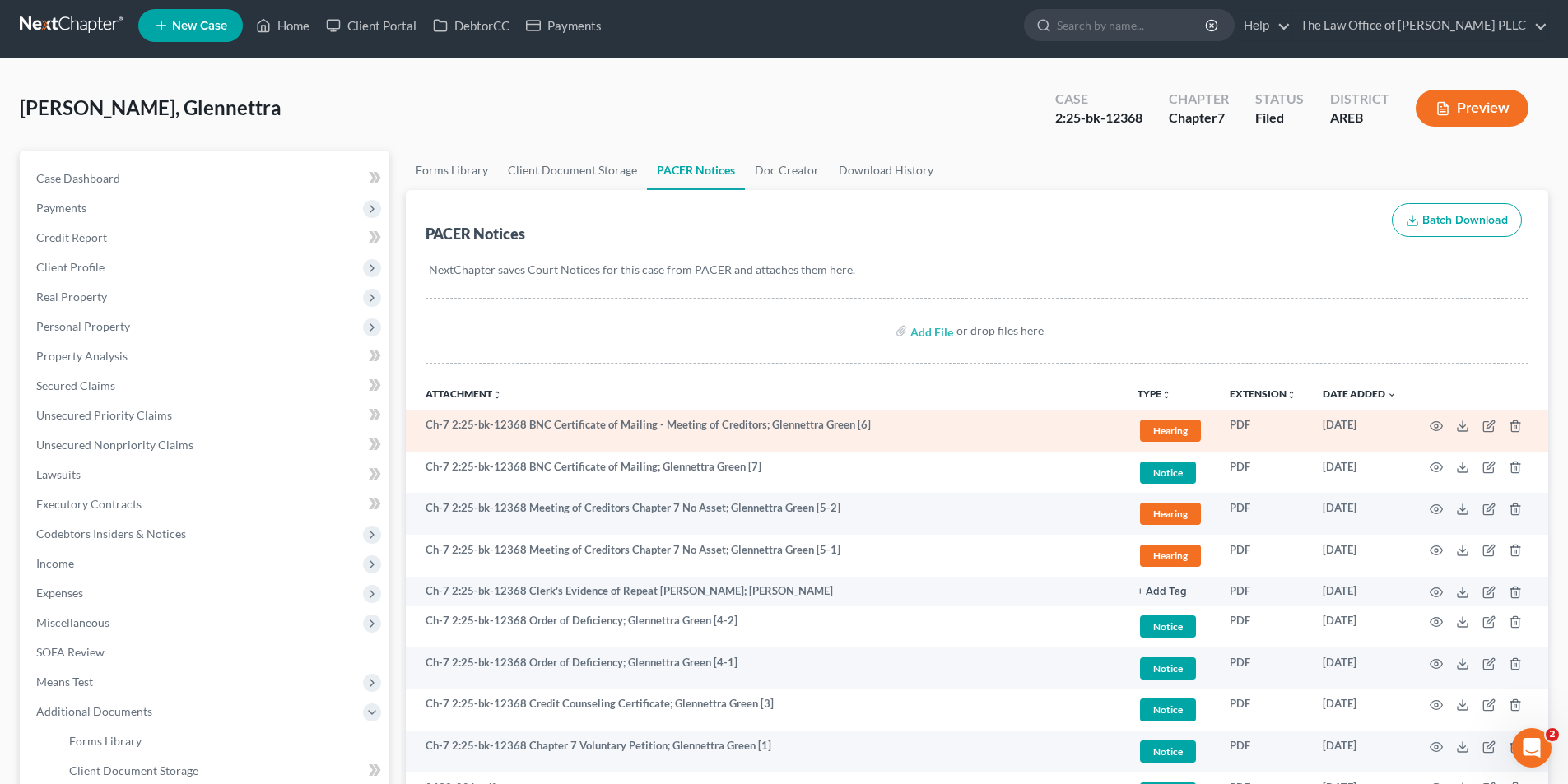
scroll to position [0, 0]
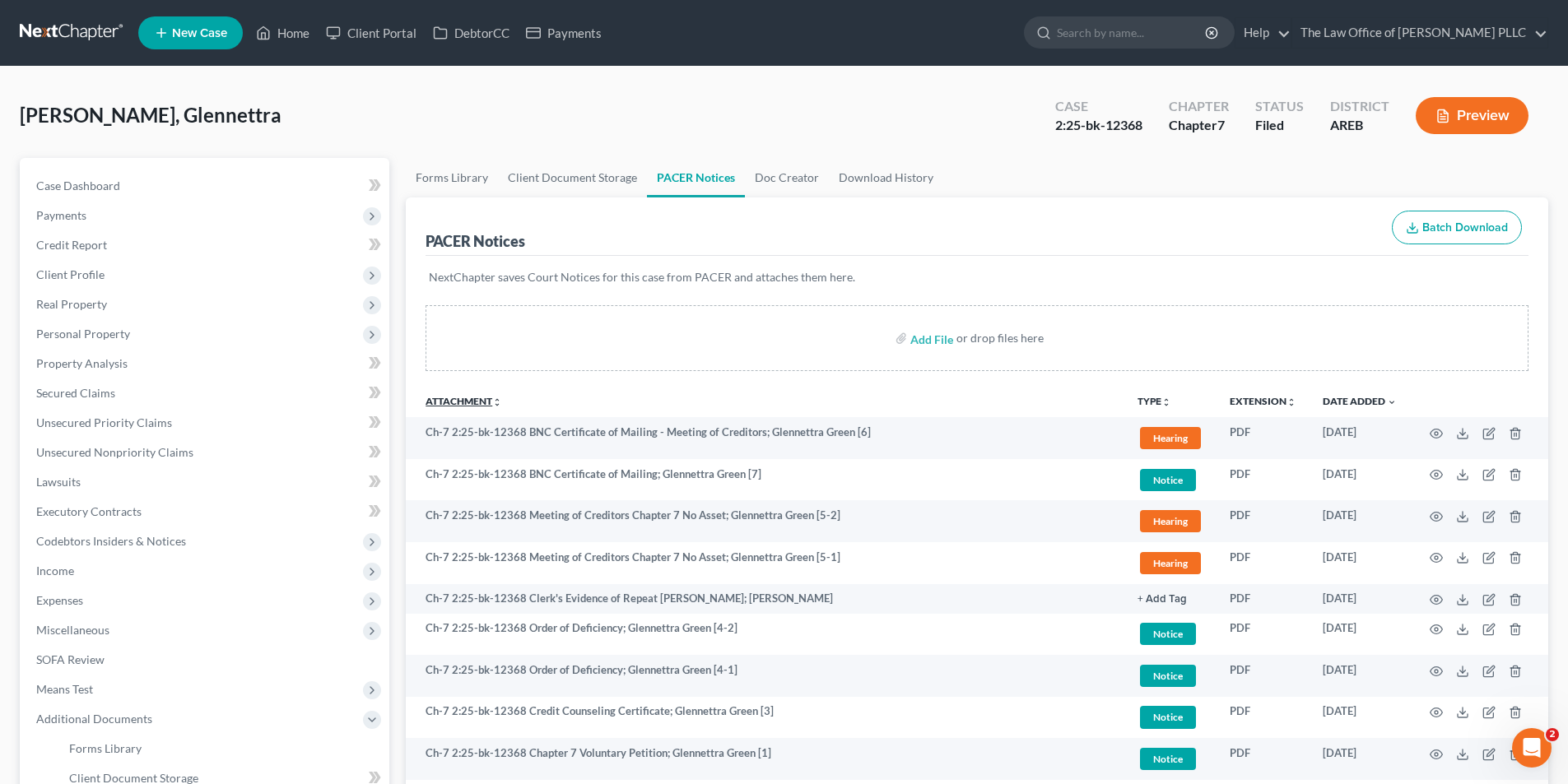
click at [497, 402] on icon "unfold_more" at bounding box center [497, 402] width 10 height 10
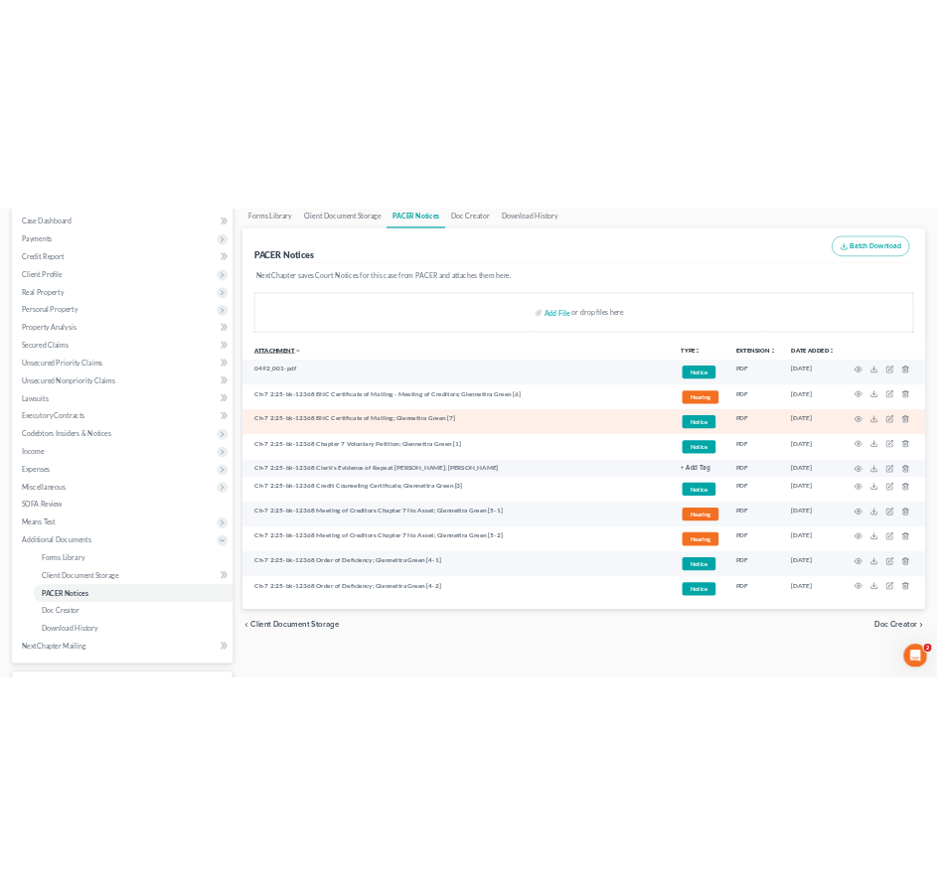
scroll to position [199, 0]
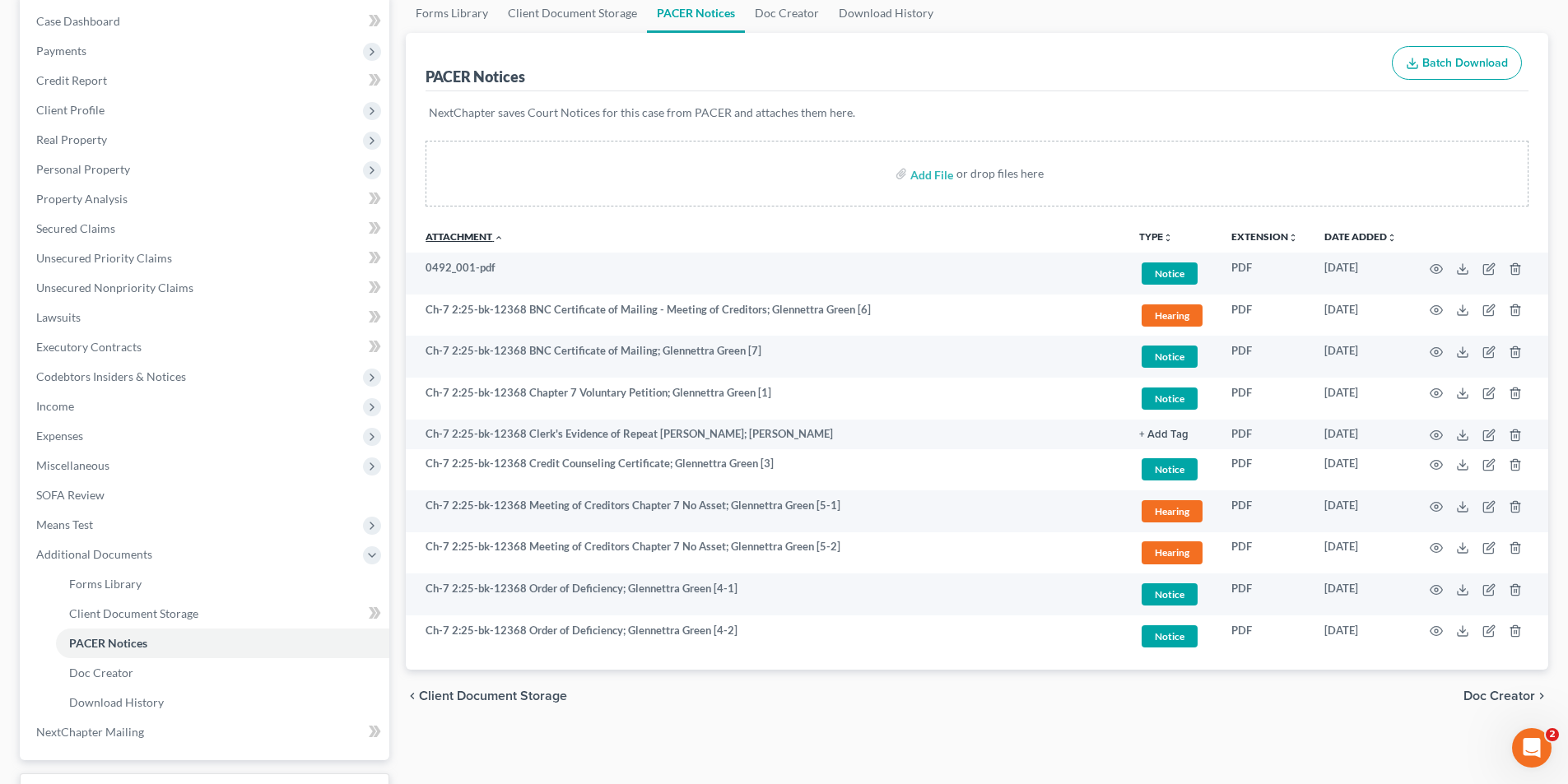
click at [499, 233] on icon "expand_less" at bounding box center [499, 238] width 10 height 10
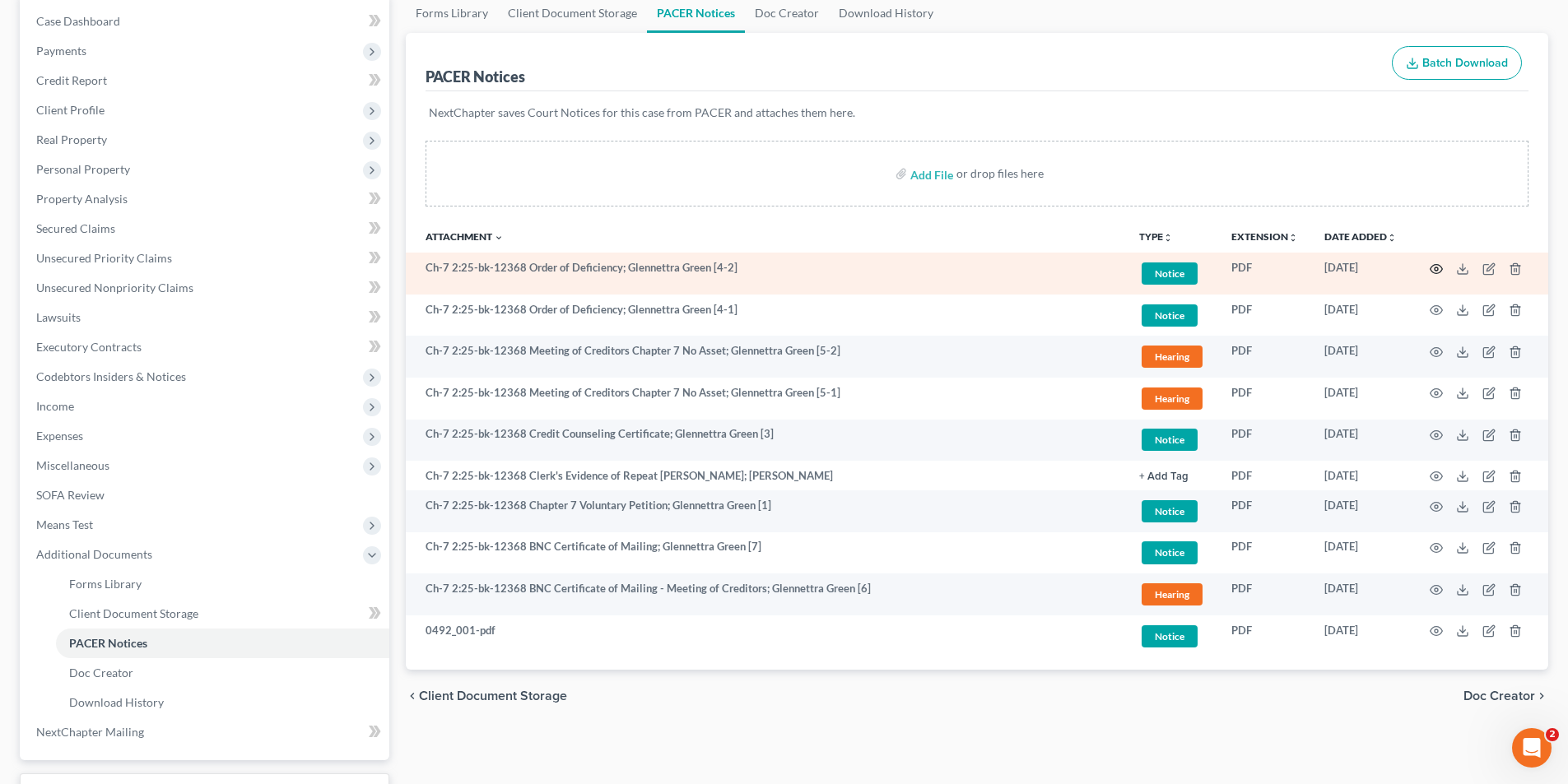
click at [1432, 268] on icon "button" at bounding box center [1436, 269] width 13 height 13
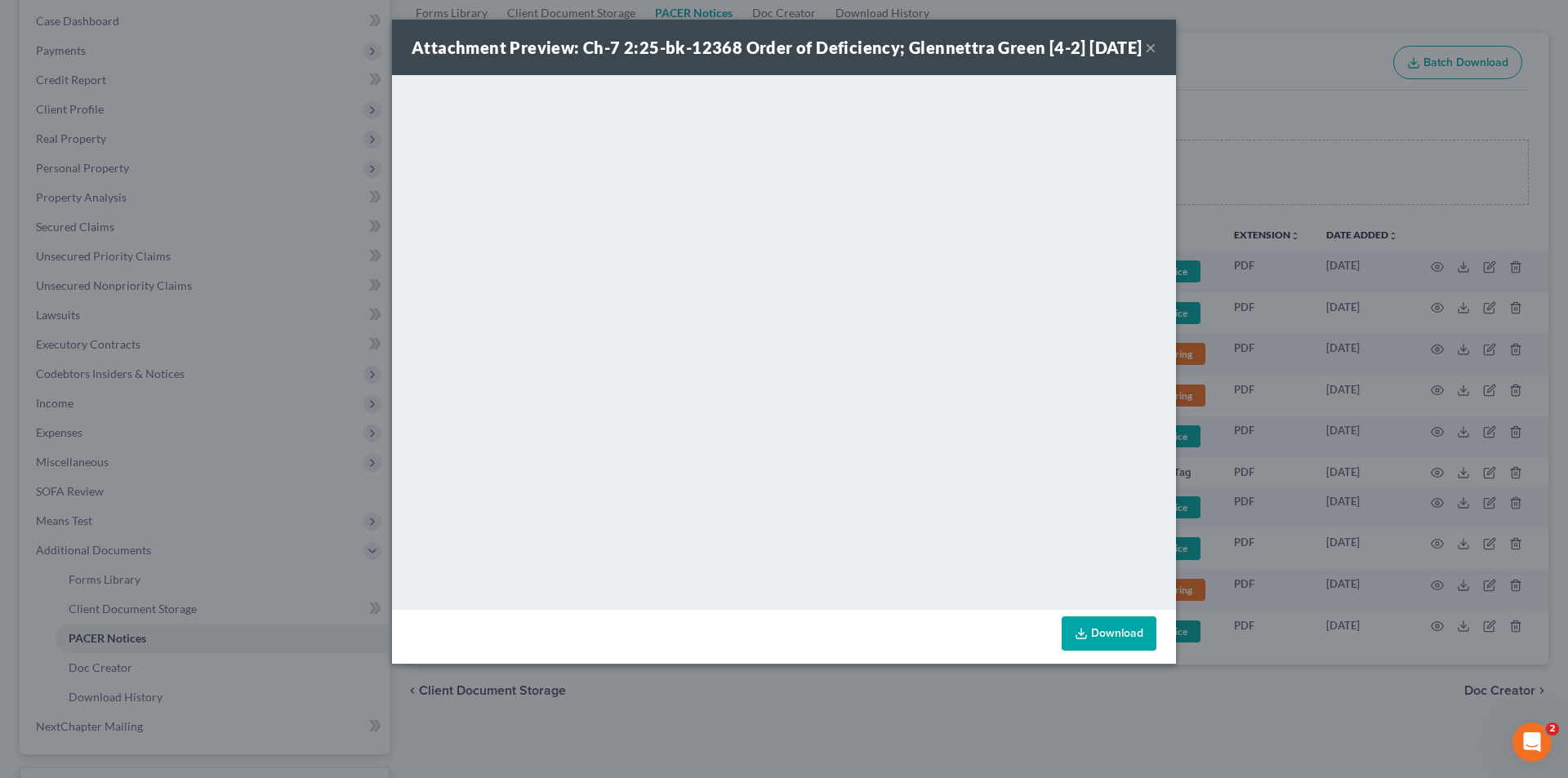
click at [1149, 58] on button "×" at bounding box center [1151, 48] width 12 height 20
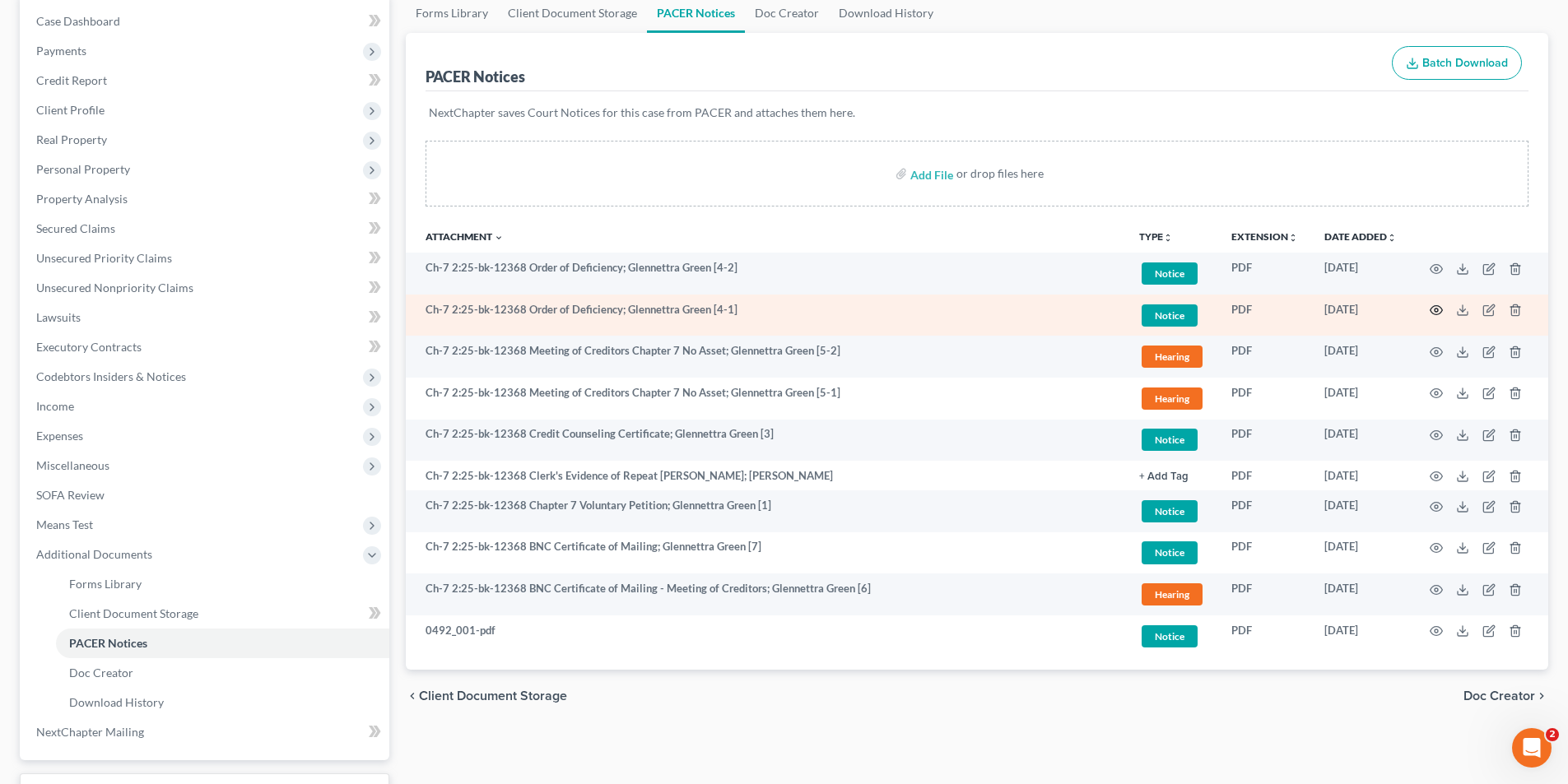
click at [1434, 311] on icon "button" at bounding box center [1436, 310] width 13 height 13
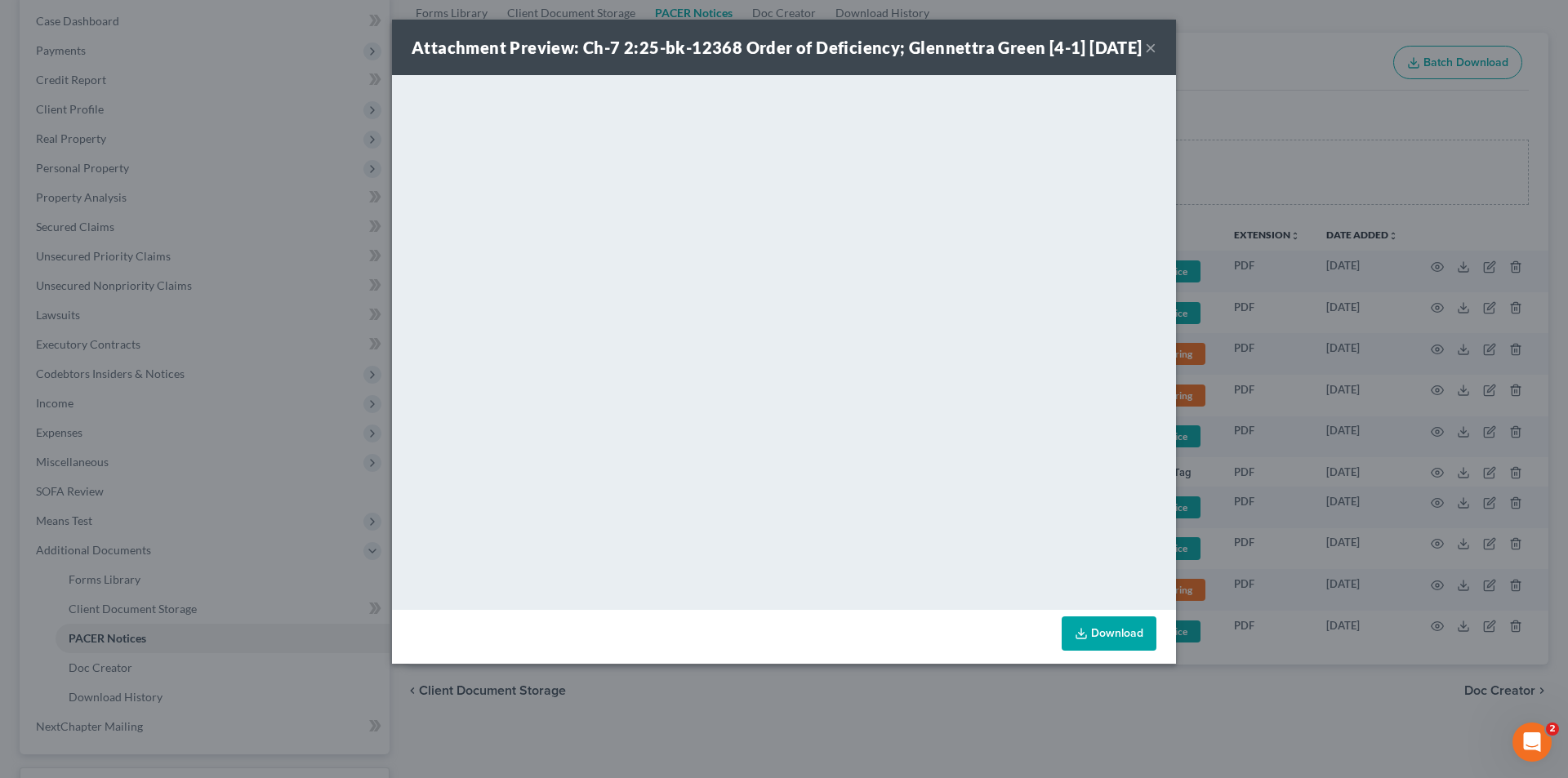
click at [1154, 58] on button "×" at bounding box center [1151, 48] width 12 height 20
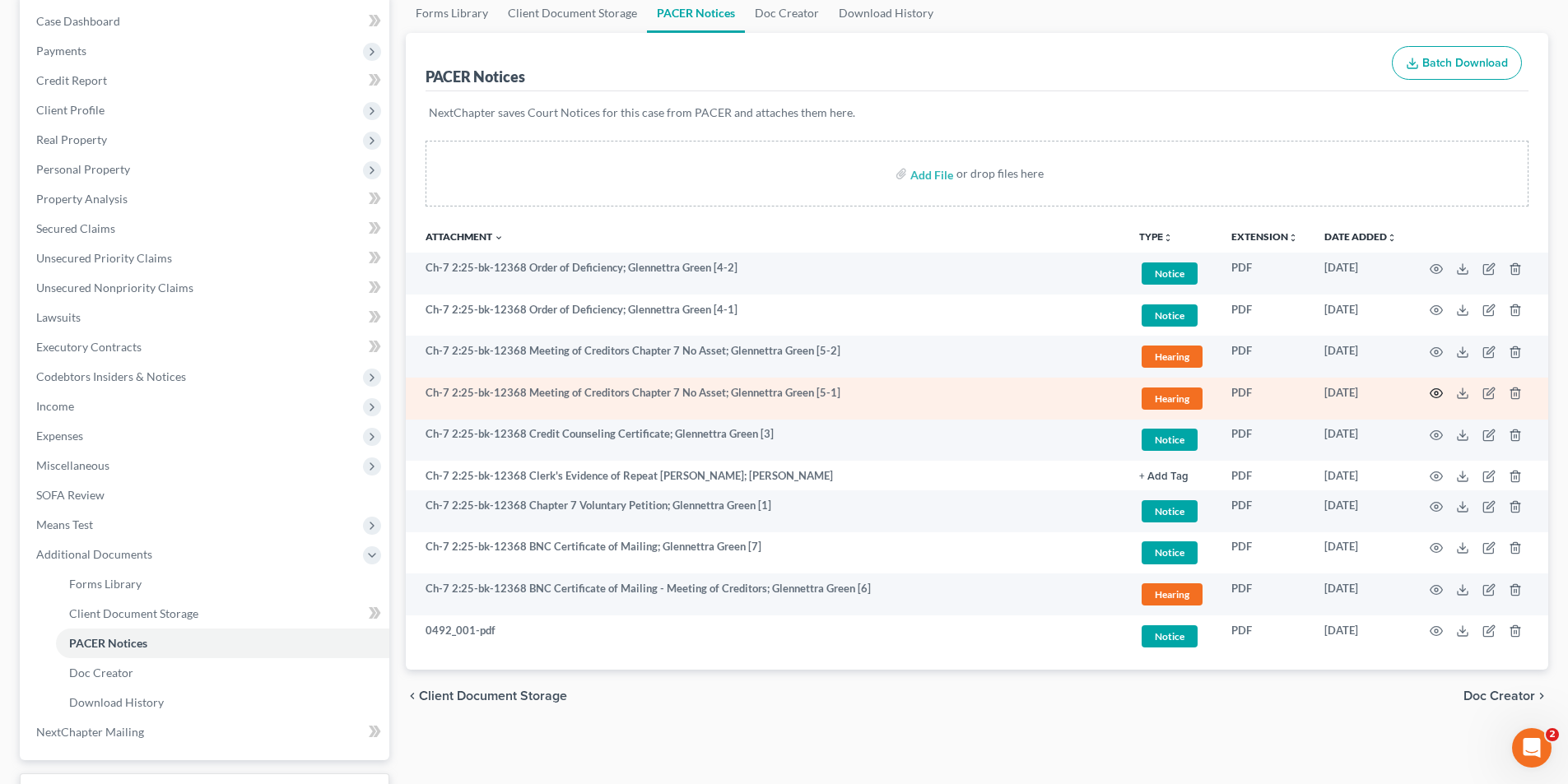
click at [1432, 390] on icon "button" at bounding box center [1436, 393] width 13 height 13
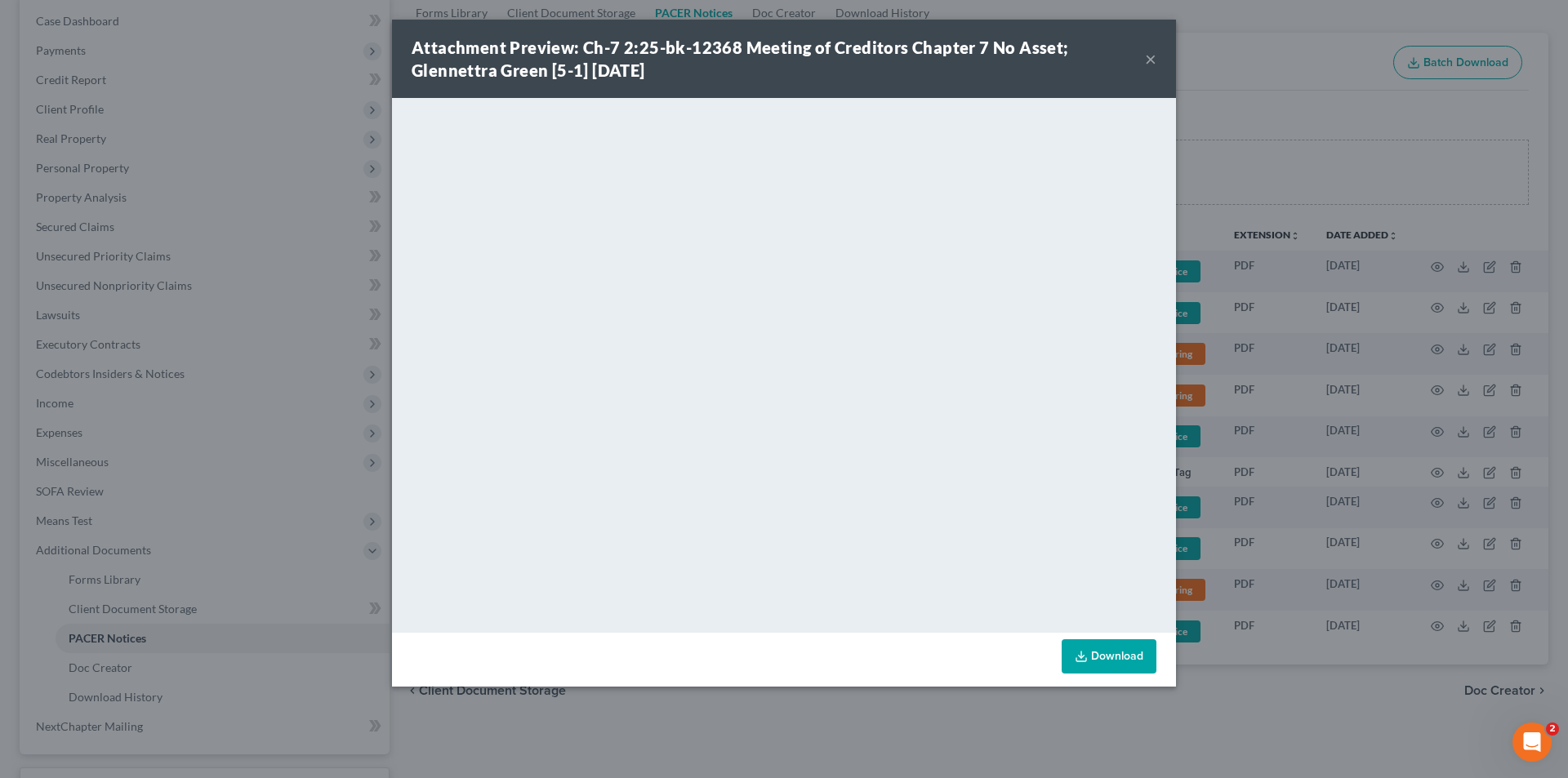
click at [1154, 63] on button "×" at bounding box center [1151, 59] width 12 height 20
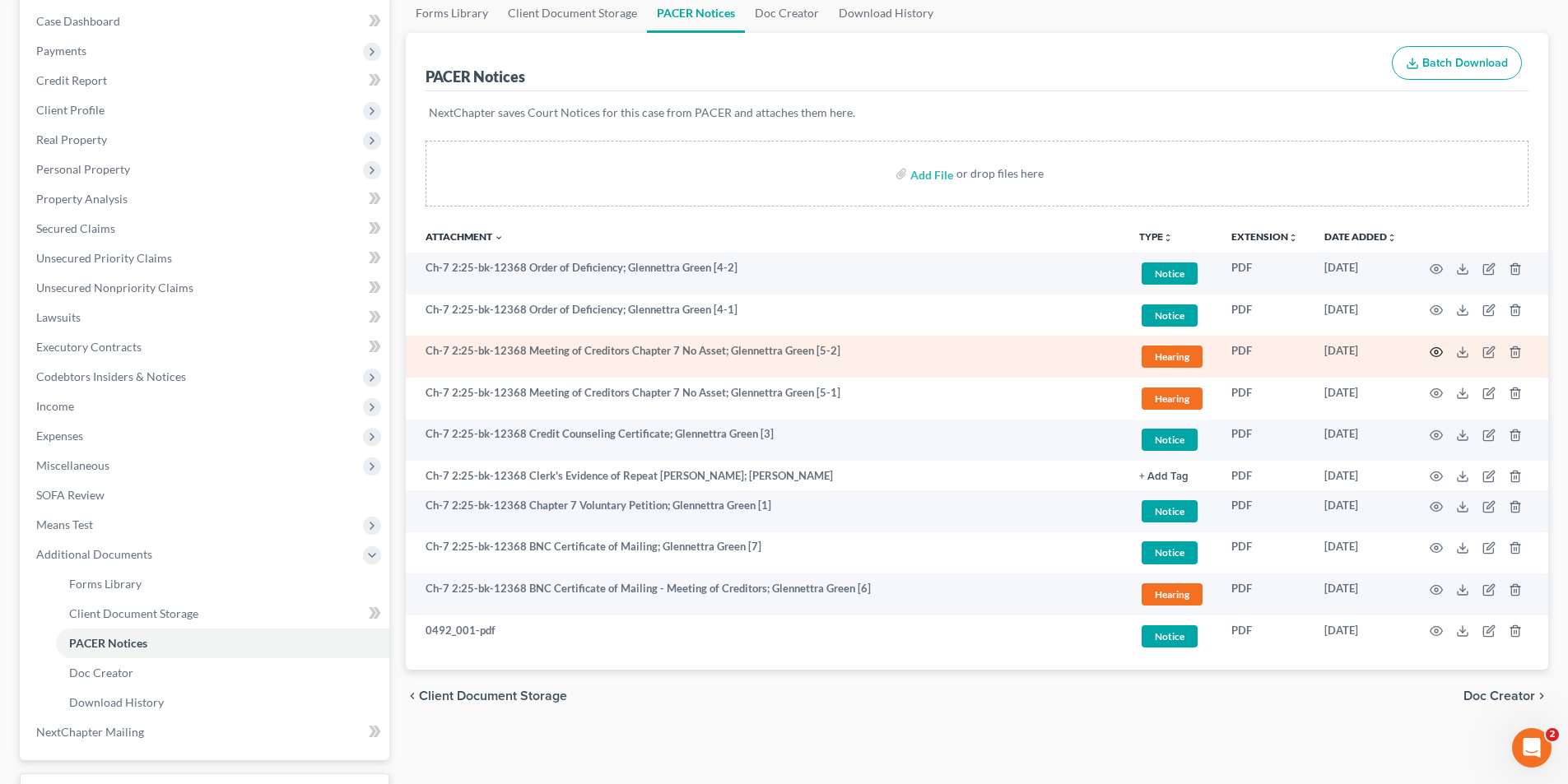
click at [1433, 346] on icon "button" at bounding box center [1436, 352] width 13 height 13
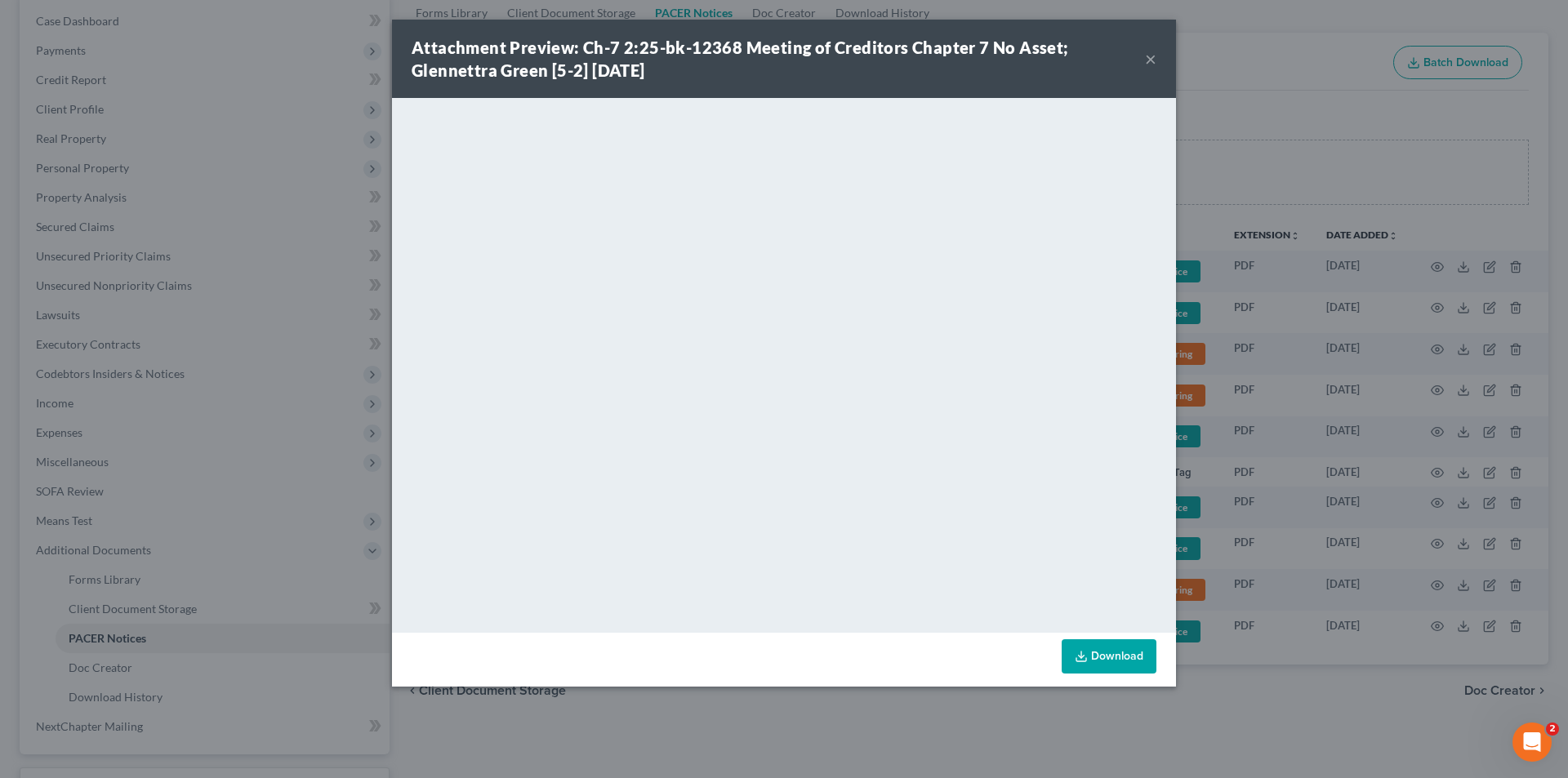
click at [1153, 63] on button "×" at bounding box center [1151, 59] width 12 height 20
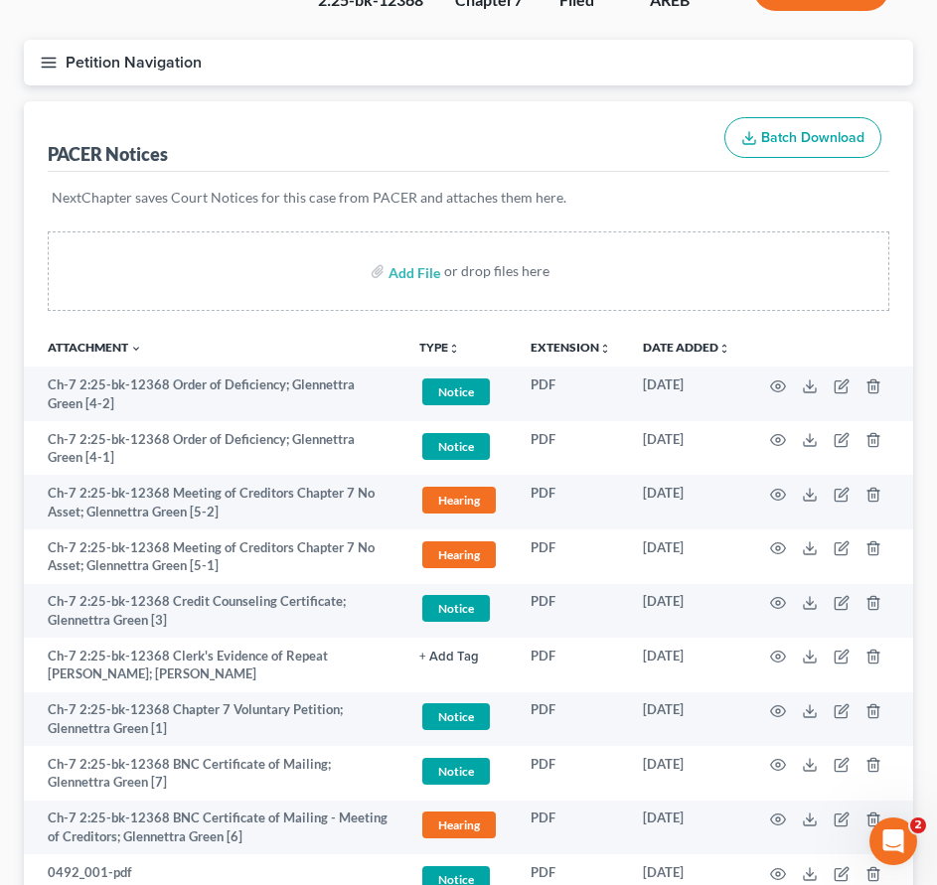
click at [564, 101] on div "PACER Notices Batch Download" at bounding box center [469, 137] width 842 height 72
